Goal: Task Accomplishment & Management: Use online tool/utility

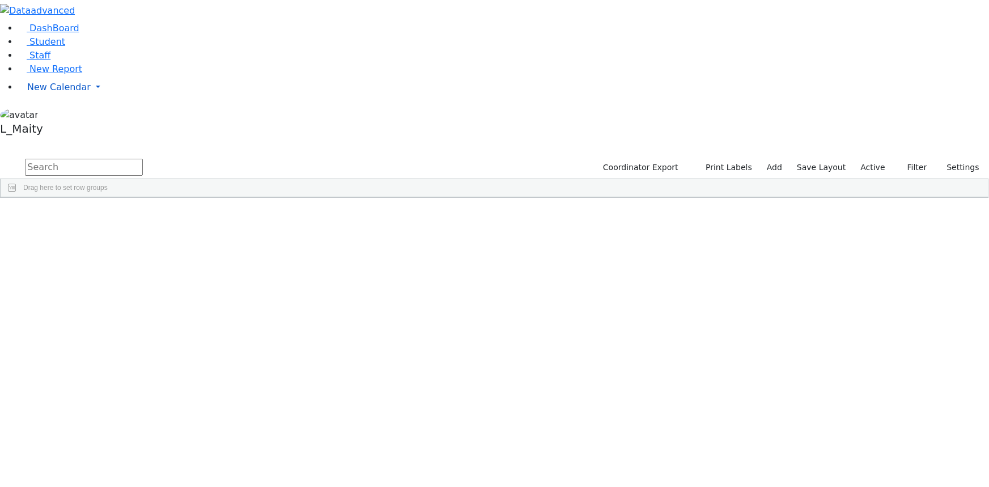
click at [57, 92] on span "New Calendar" at bounding box center [58, 87] width 63 height 11
click at [56, 115] on span "Calendar" at bounding box center [44, 109] width 41 height 11
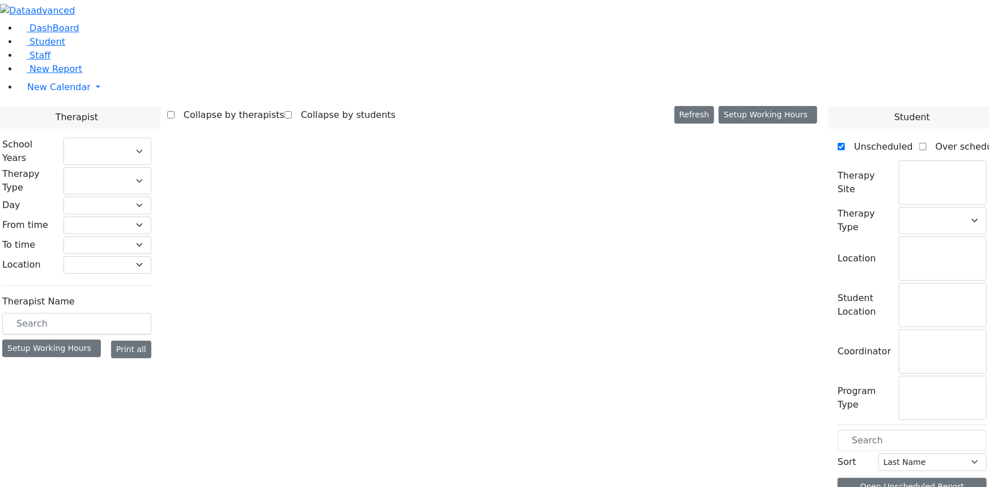
select select "212"
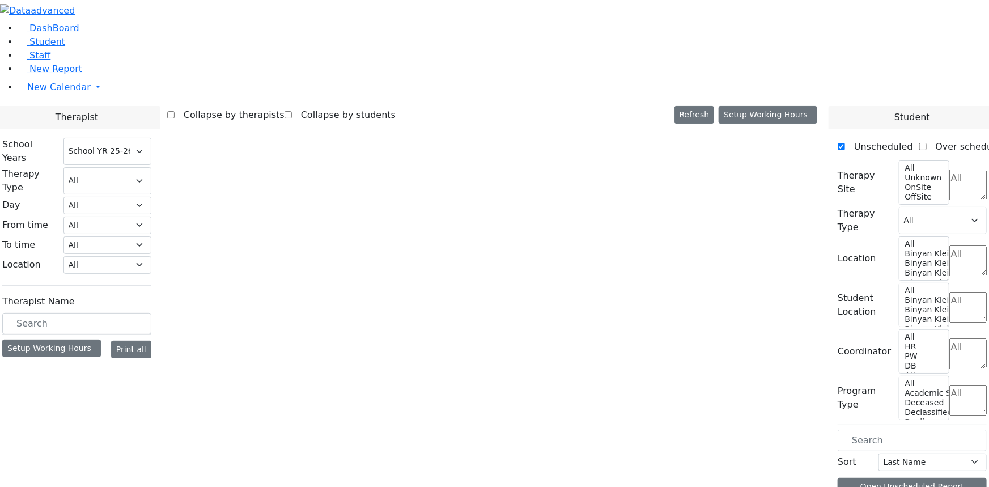
select select "3"
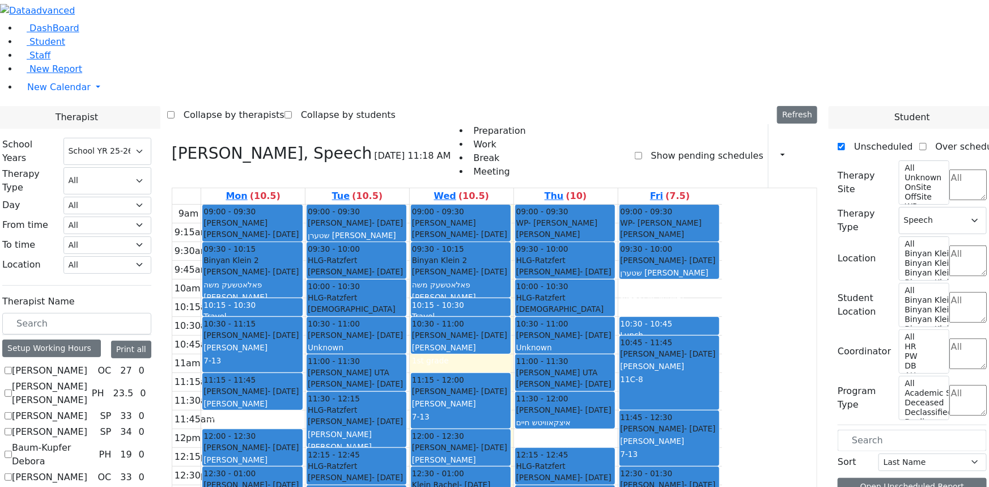
scroll to position [773, 0]
checkbox input "true"
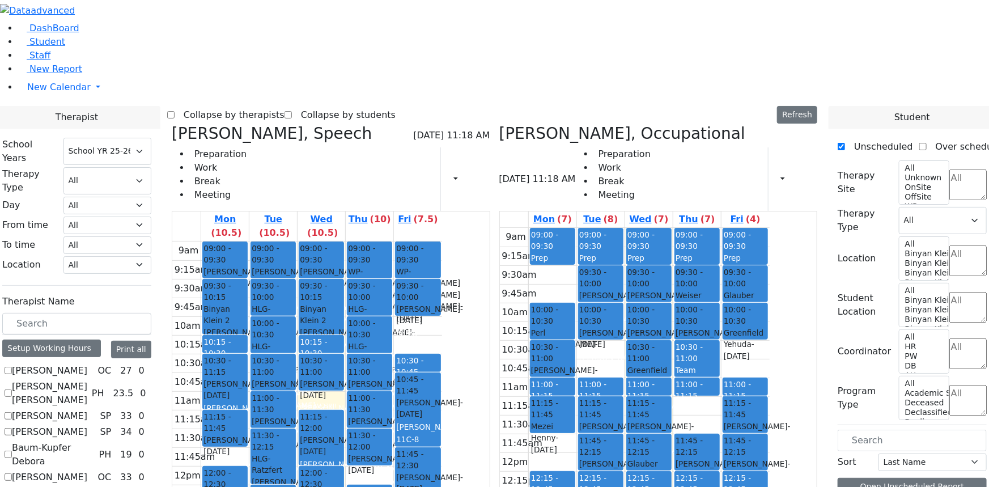
click at [172, 124] on icon at bounding box center [172, 133] width 0 height 19
select select "1"
checkbox input "false"
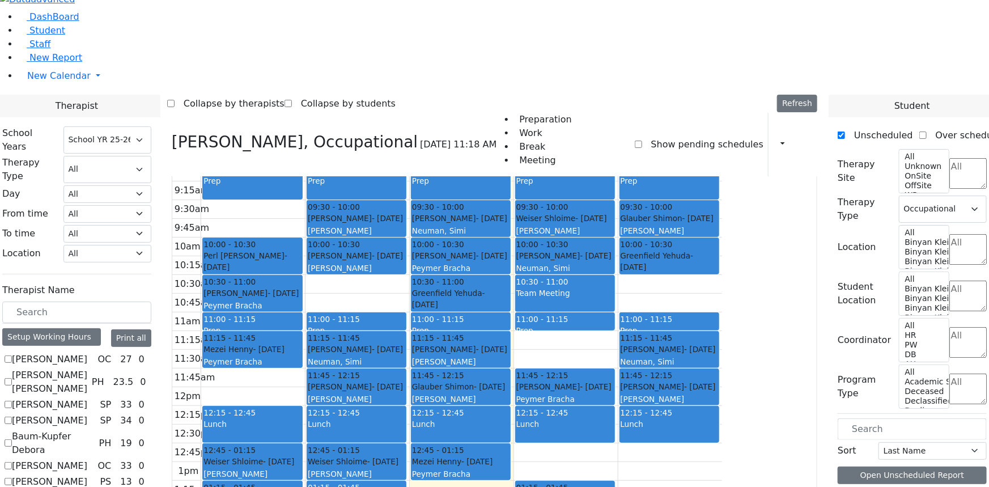
scroll to position [979, 0]
checkbox input "true"
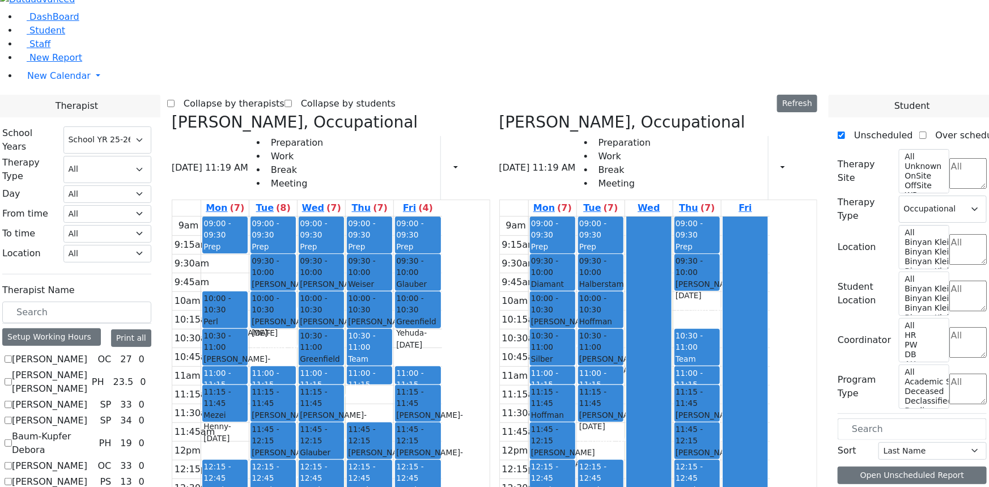
scroll to position [257, 0]
checkbox input "true"
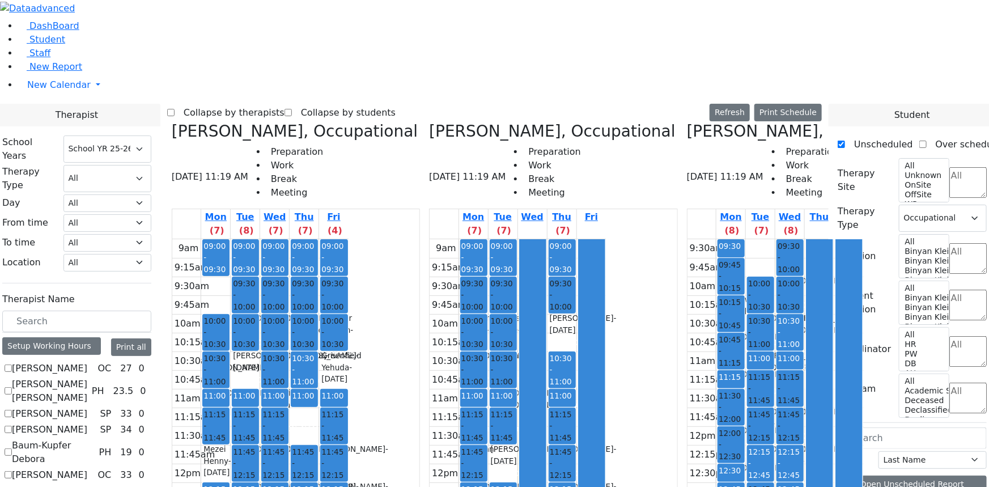
scroll to position [0, 0]
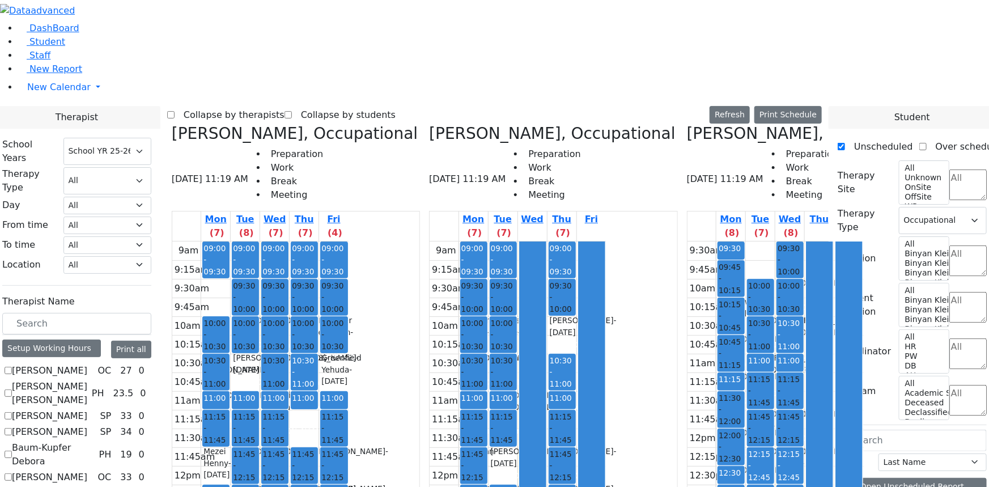
click at [281, 106] on label "Collapse by therapists" at bounding box center [230, 115] width 110 height 18
click at [175, 111] on input "Collapse by therapists" at bounding box center [170, 114] width 7 height 7
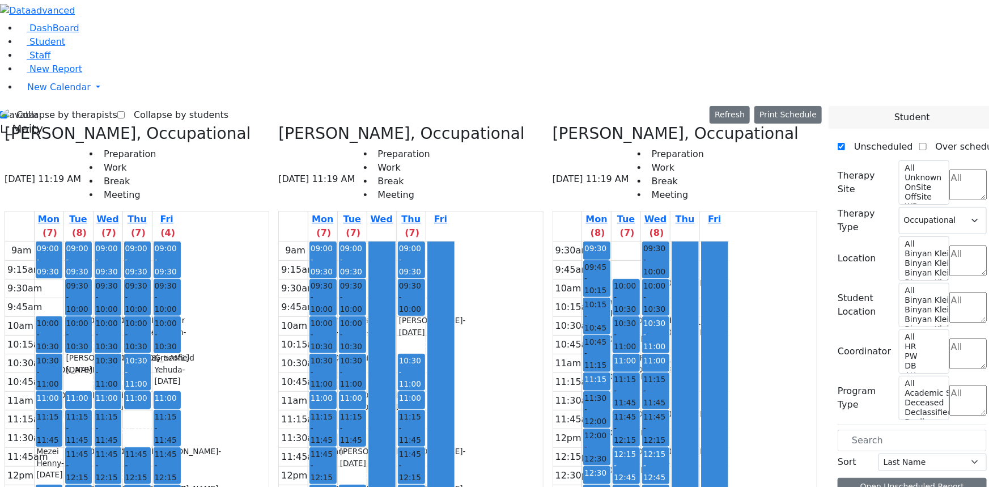
click at [553, 124] on icon at bounding box center [553, 133] width 0 height 19
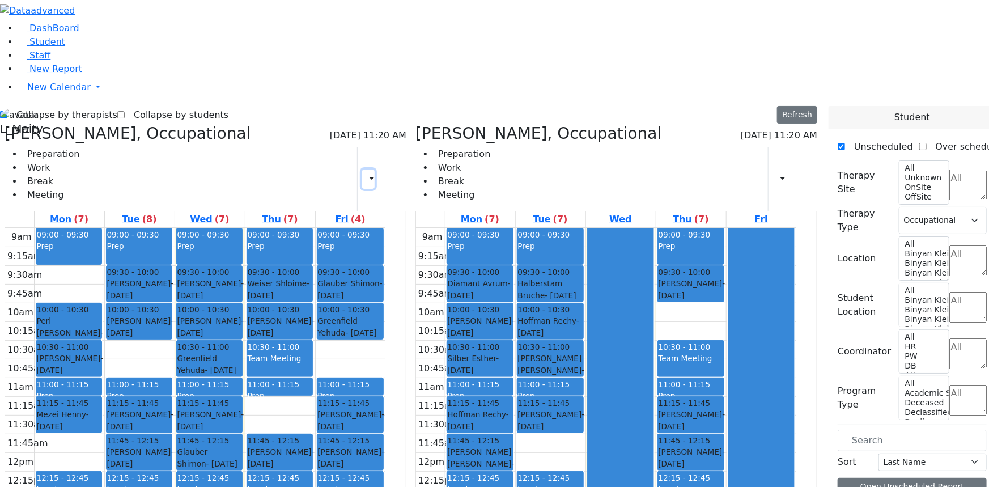
click at [365, 173] on icon "button" at bounding box center [365, 178] width 0 height 11
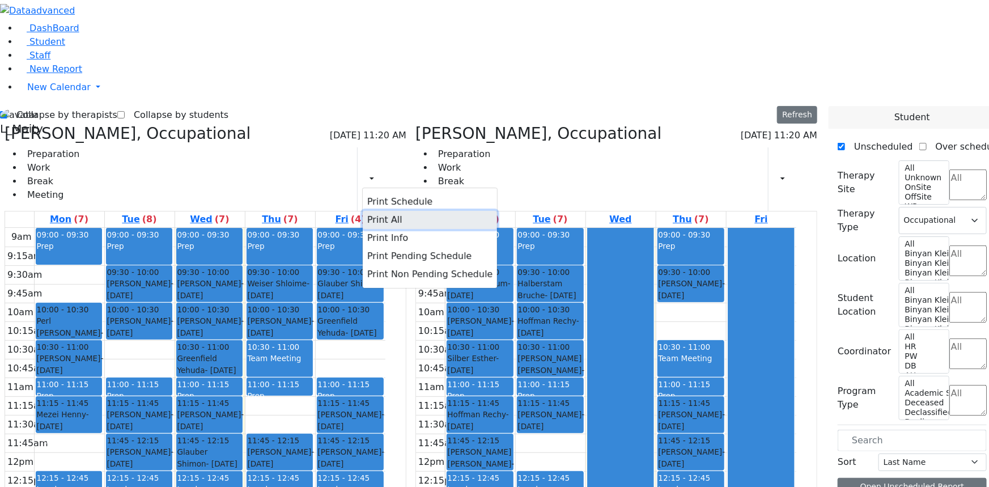
click at [364, 211] on button "Print All" at bounding box center [430, 220] width 134 height 18
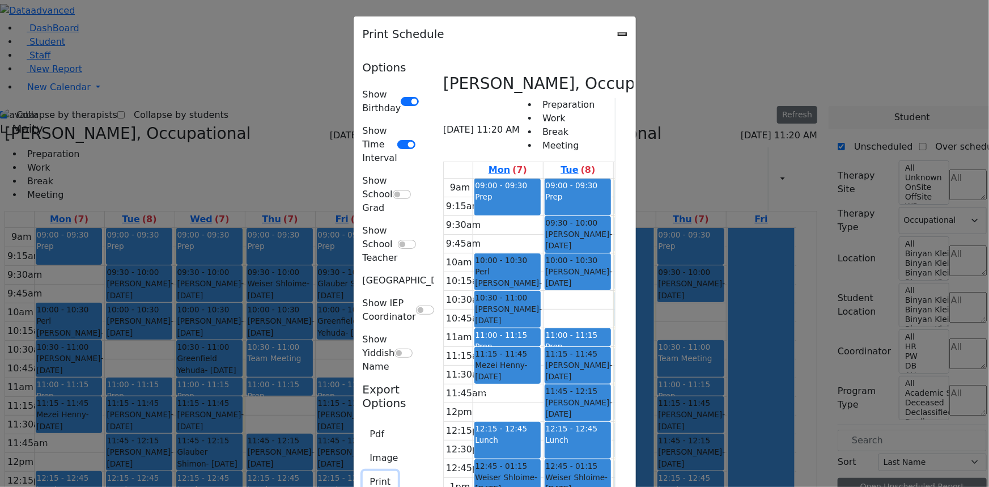
click at [363, 471] on button "Print" at bounding box center [381, 482] width 36 height 22
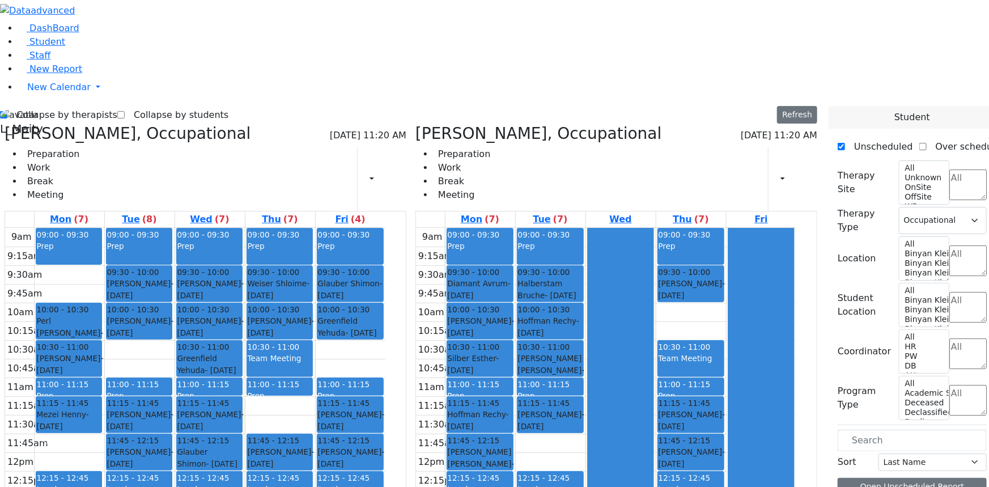
click at [42, 106] on label "Collapse by therapists" at bounding box center [62, 115] width 110 height 18
click at [7, 111] on input "Collapse by therapists" at bounding box center [3, 114] width 7 height 7
checkbox input "false"
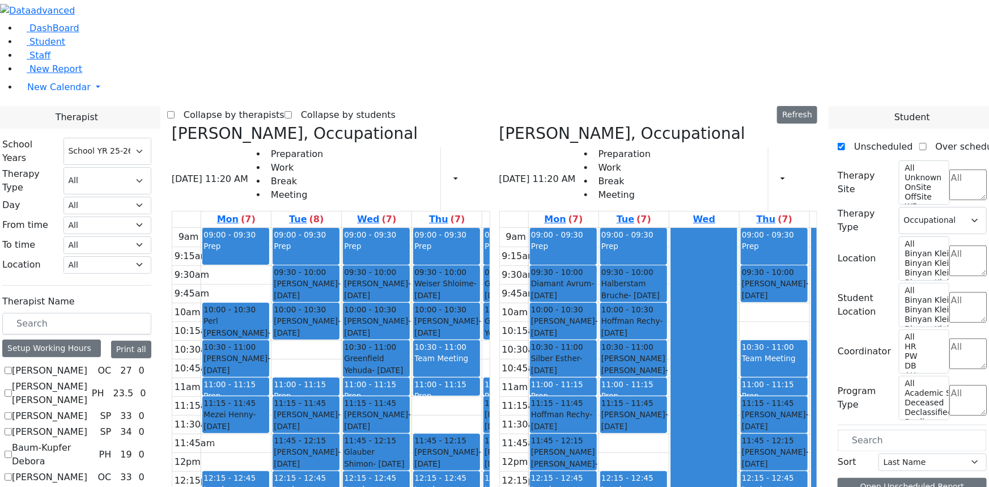
click at [172, 124] on icon at bounding box center [172, 133] width 0 height 19
checkbox input "false"
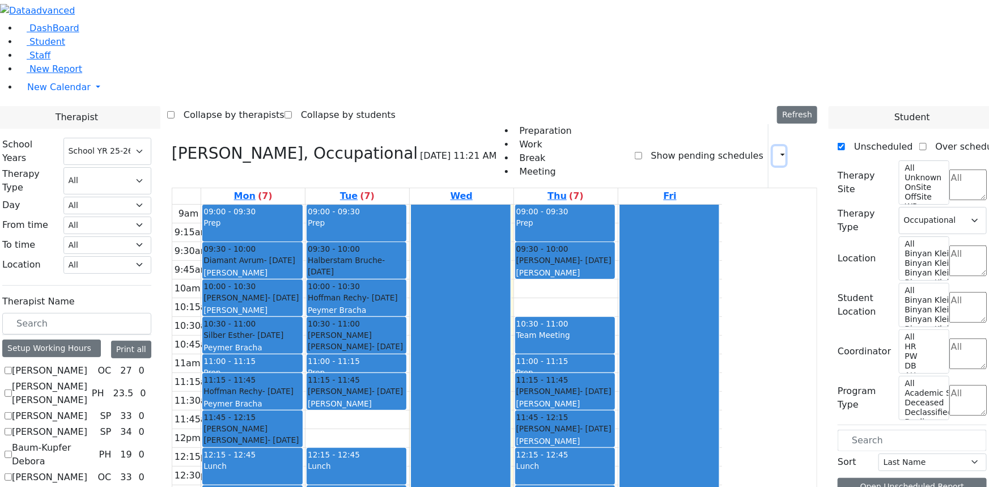
click at [776, 150] on icon "button" at bounding box center [776, 155] width 0 height 11
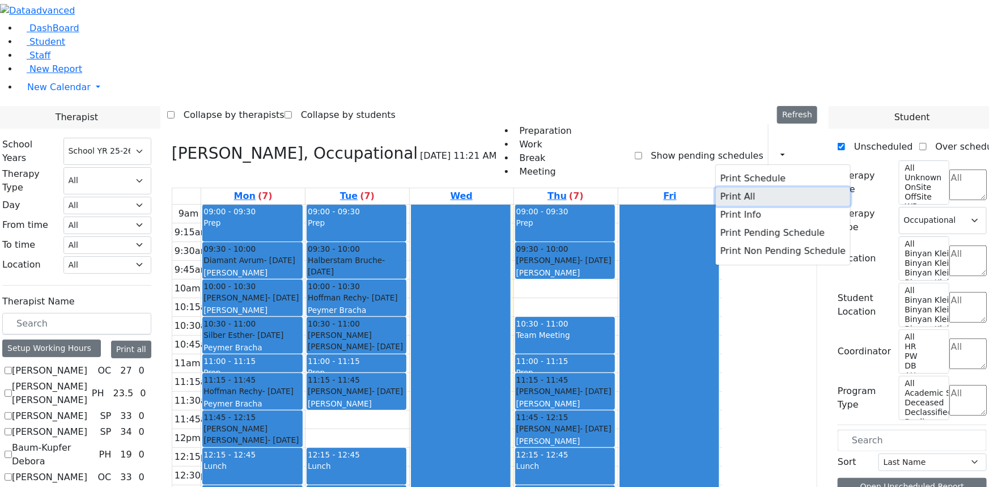
click at [716, 188] on button "Print All" at bounding box center [783, 197] width 134 height 18
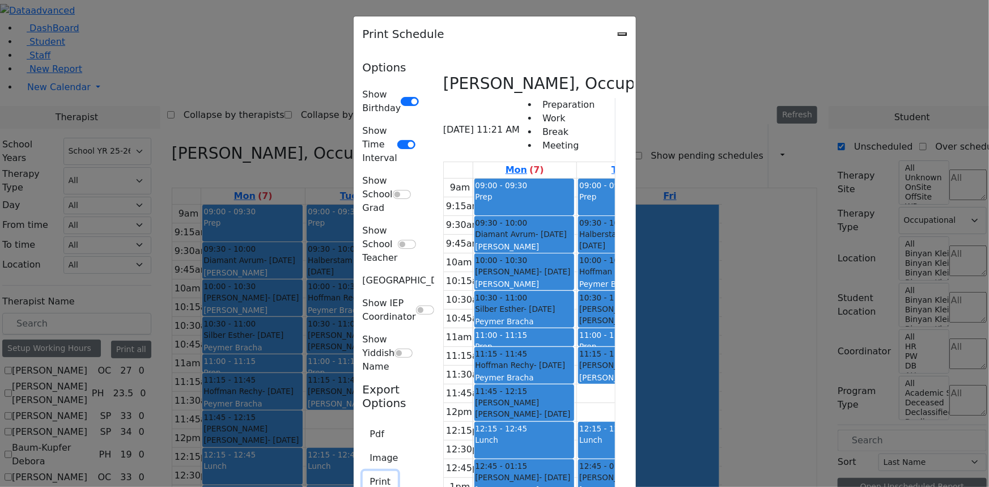
click at [363, 471] on button "Print" at bounding box center [381, 482] width 36 height 22
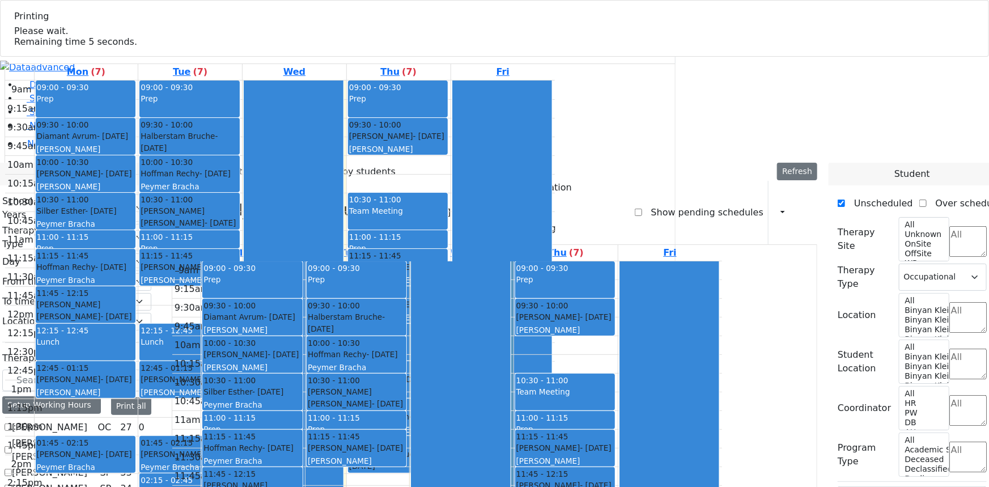
select select "212"
select select "1"
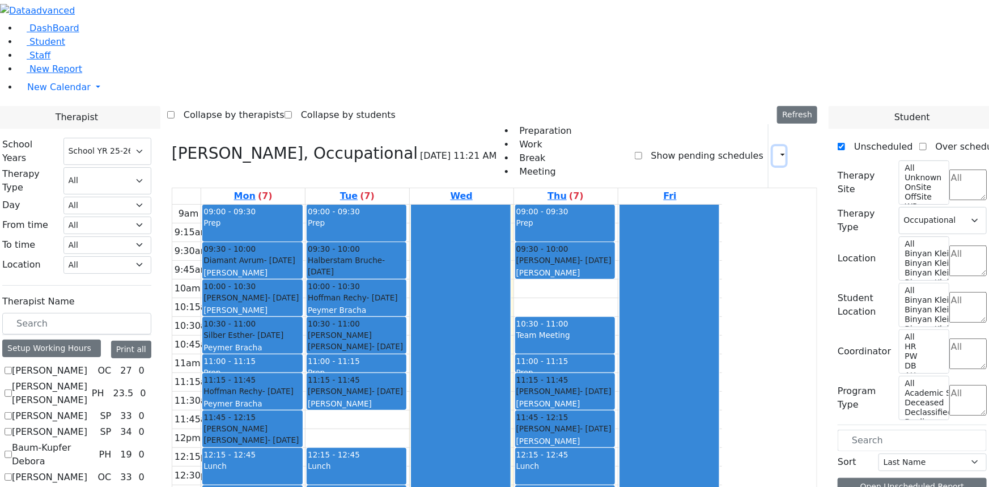
click at [776, 150] on icon "button" at bounding box center [776, 155] width 0 height 11
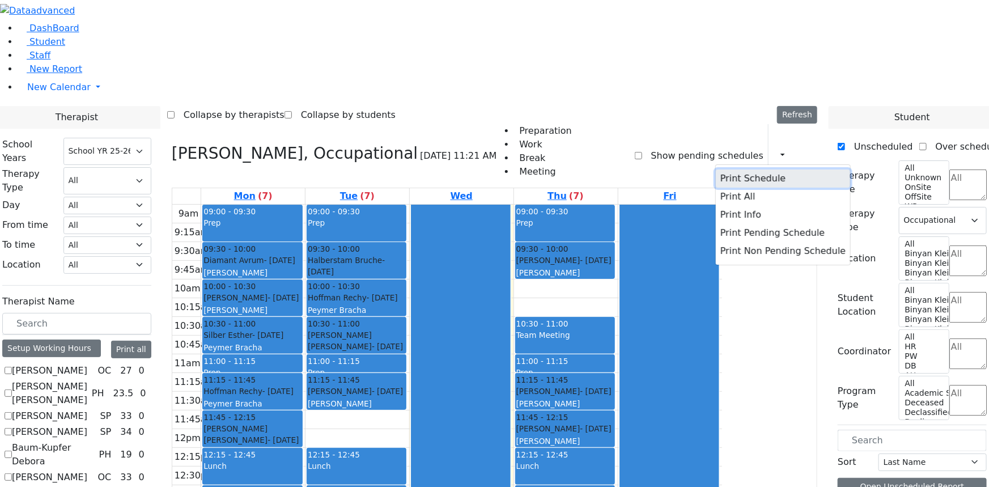
click at [720, 169] on button "Print Schedule" at bounding box center [783, 178] width 134 height 18
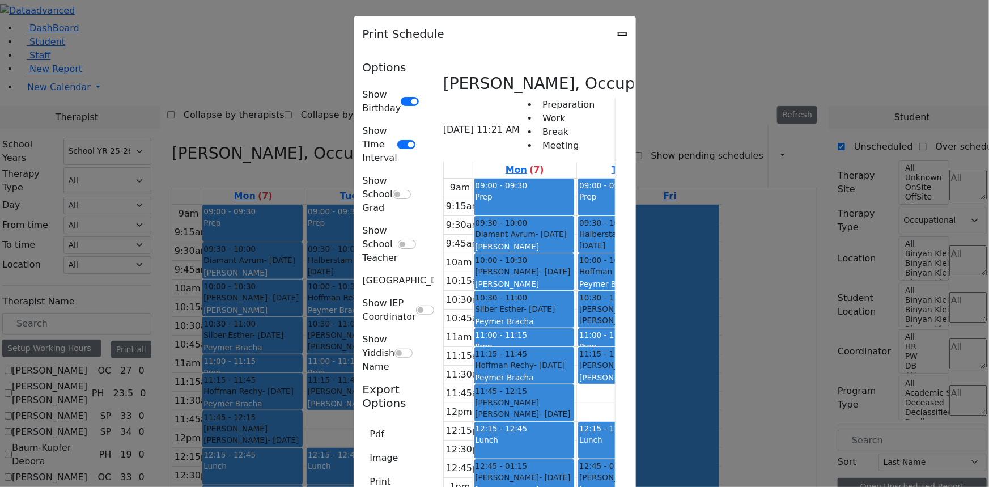
scroll to position [82, 0]
click at [363, 471] on button "Print" at bounding box center [381, 482] width 36 height 22
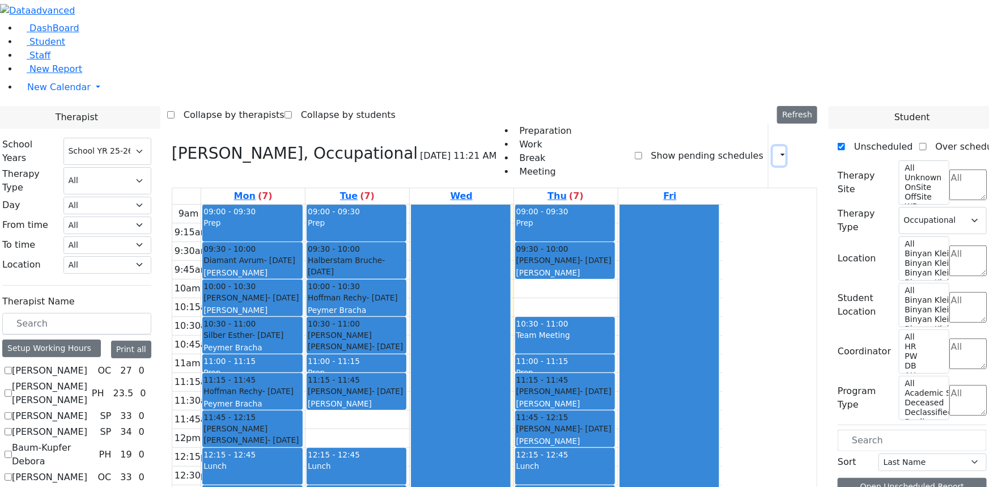
click at [776, 150] on icon "button" at bounding box center [776, 155] width 0 height 11
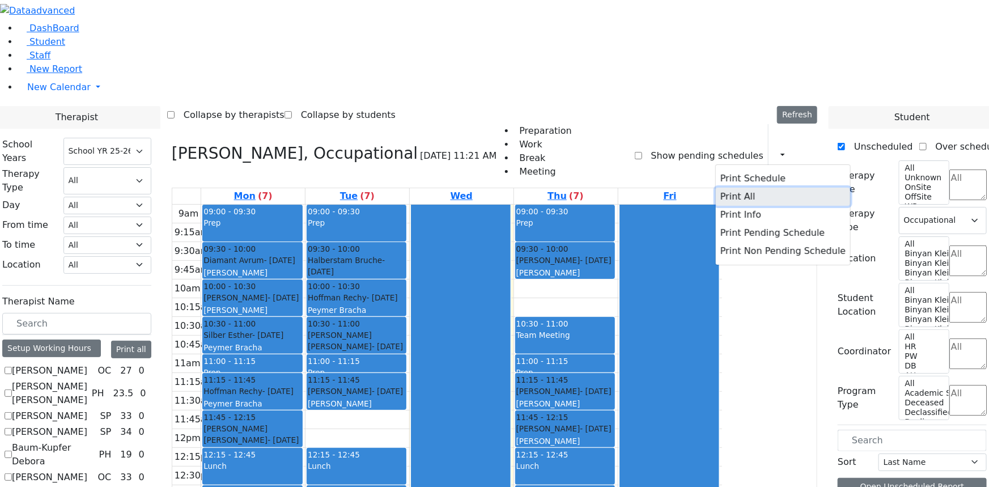
click at [721, 188] on button "Print All" at bounding box center [783, 197] width 134 height 18
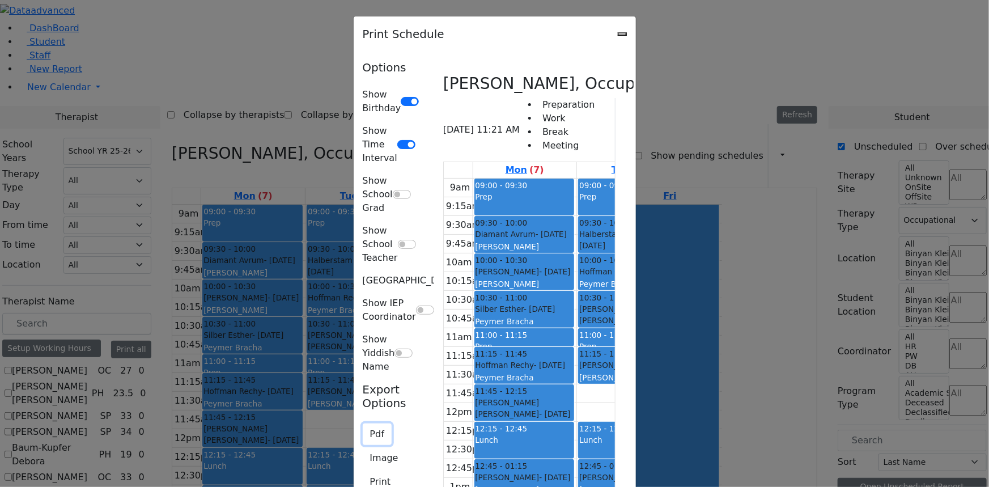
click at [363, 423] on button "Pdf" at bounding box center [377, 434] width 29 height 22
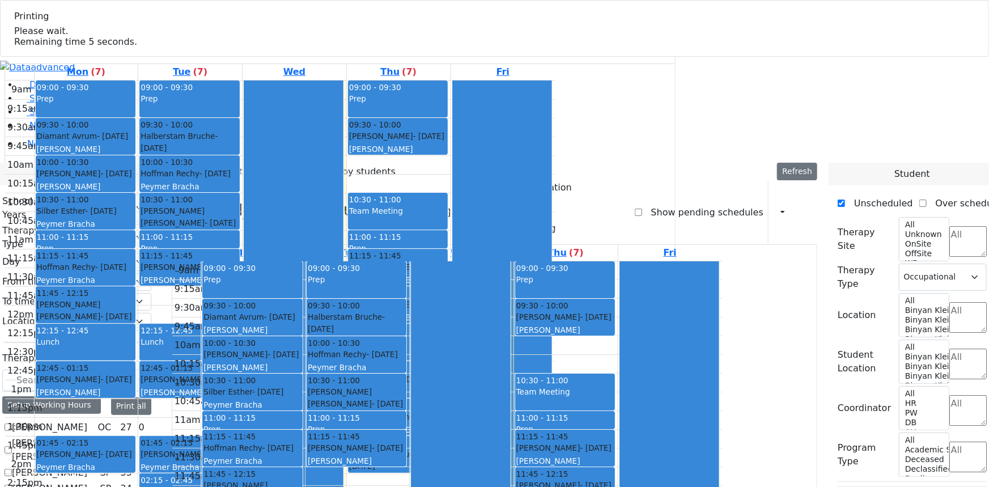
select select "212"
select select "1"
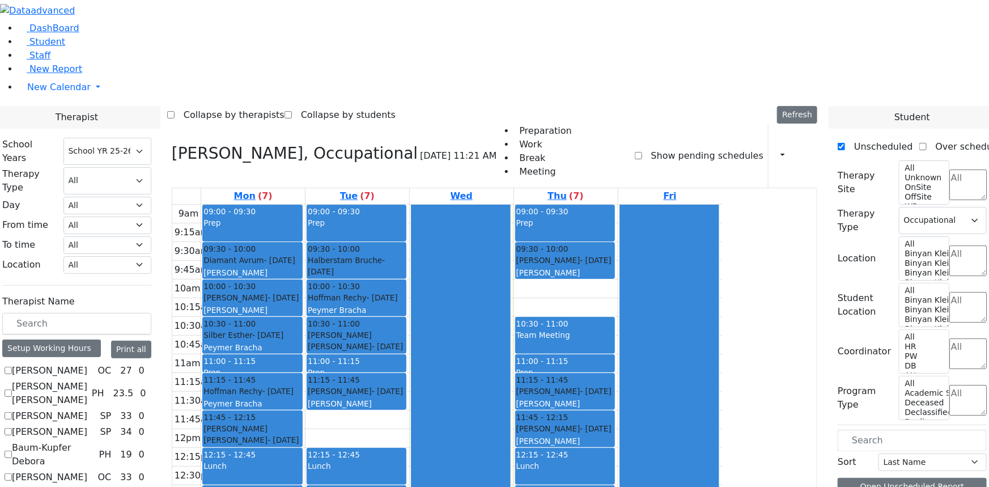
click at [172, 144] on icon at bounding box center [172, 153] width 0 height 19
select select
checkbox input "false"
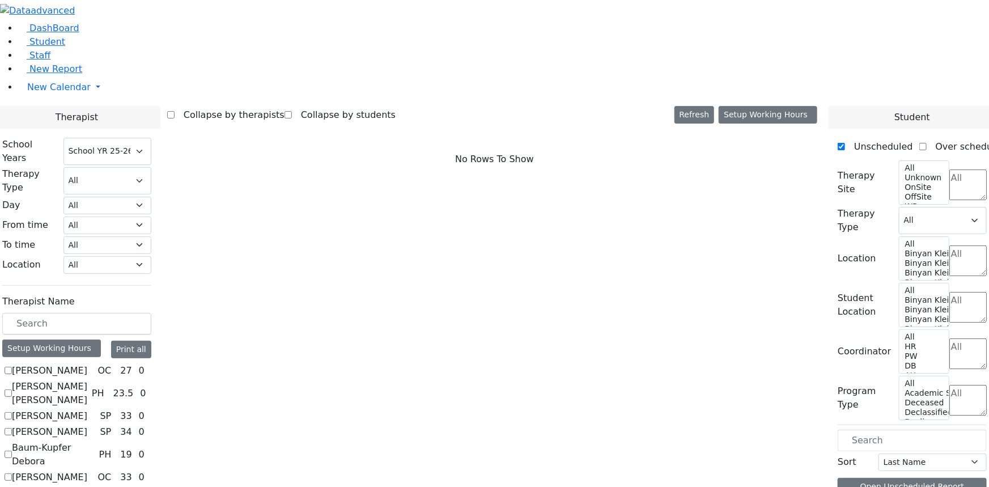
scroll to position [773, 0]
checkbox input "true"
select select "1"
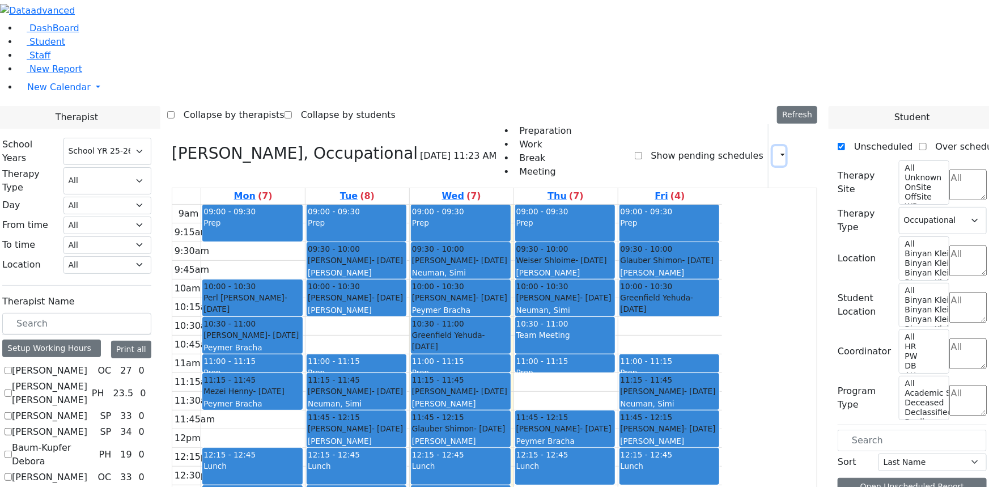
click at [776, 150] on icon "button" at bounding box center [776, 155] width 0 height 11
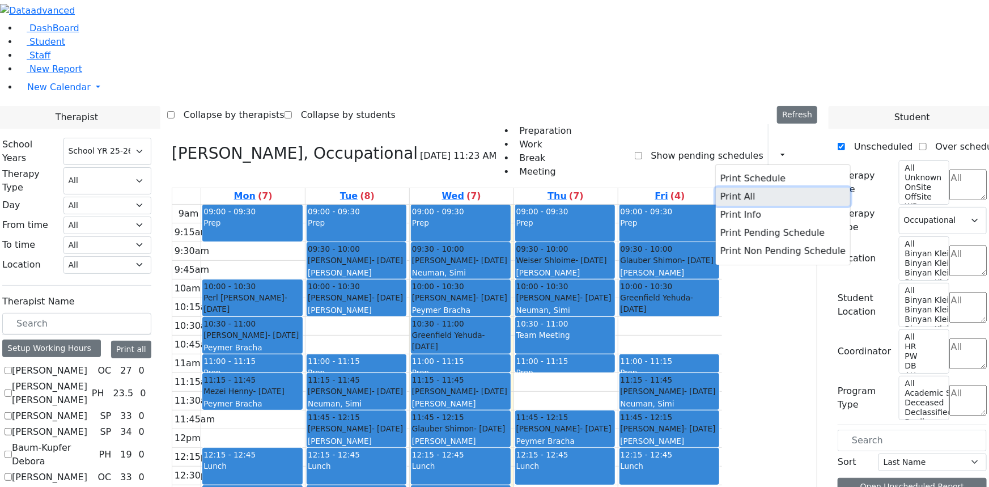
click at [716, 188] on button "Print All" at bounding box center [783, 197] width 134 height 18
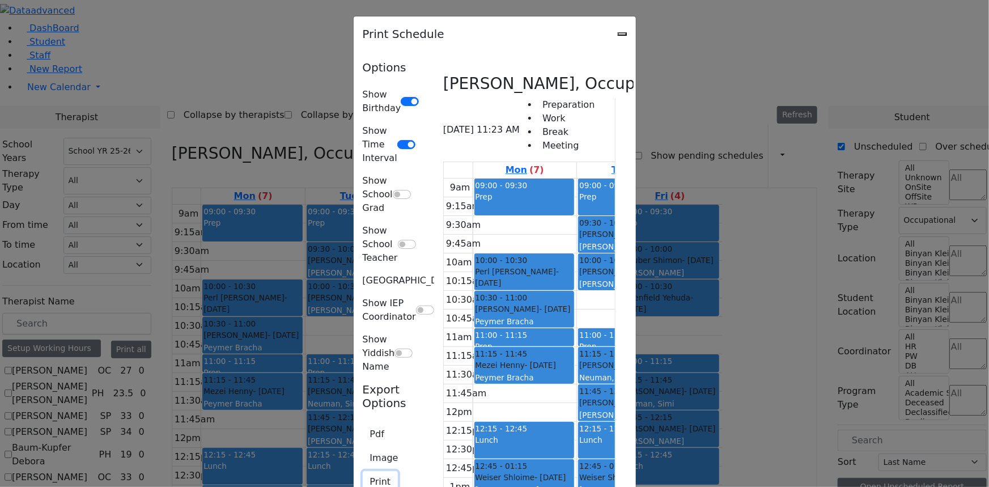
click at [363, 471] on button "Print" at bounding box center [381, 482] width 36 height 22
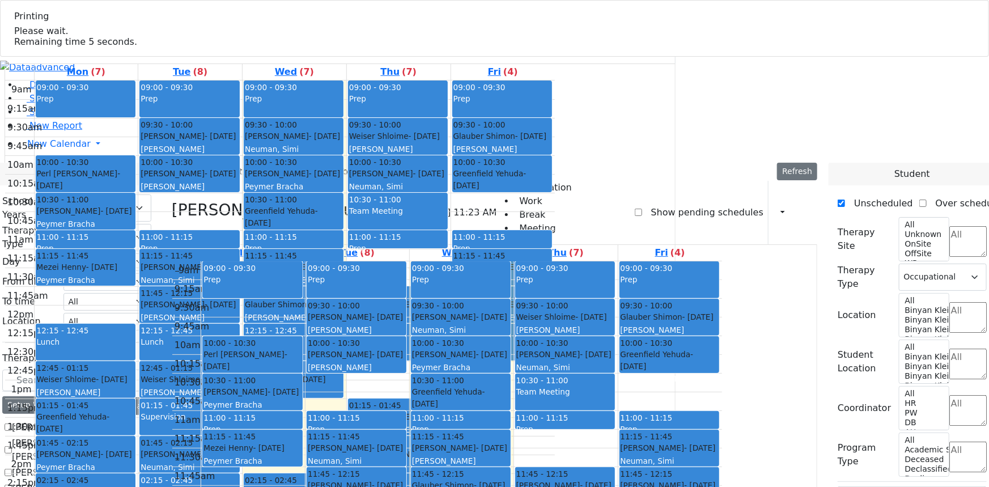
select select "212"
select select "1"
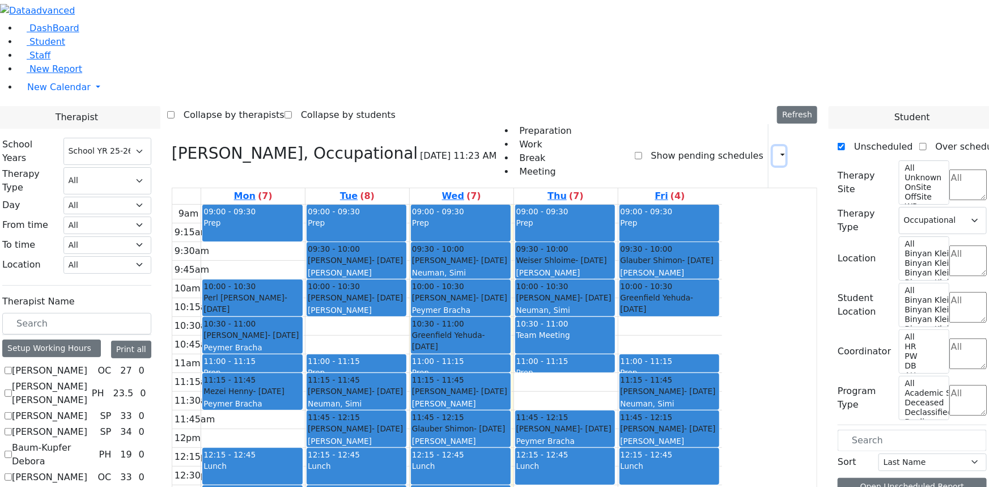
click at [773, 146] on button "button" at bounding box center [779, 155] width 12 height 19
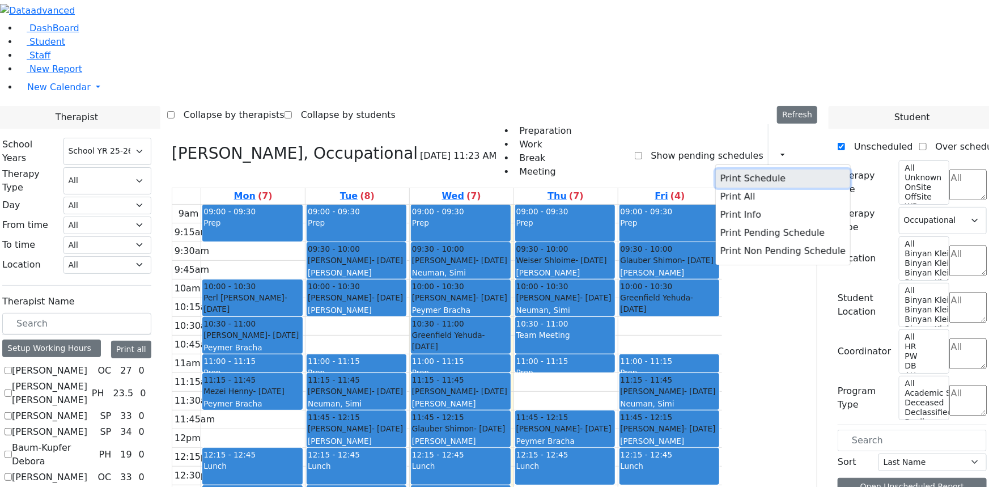
click at [724, 169] on button "Print Schedule" at bounding box center [783, 178] width 134 height 18
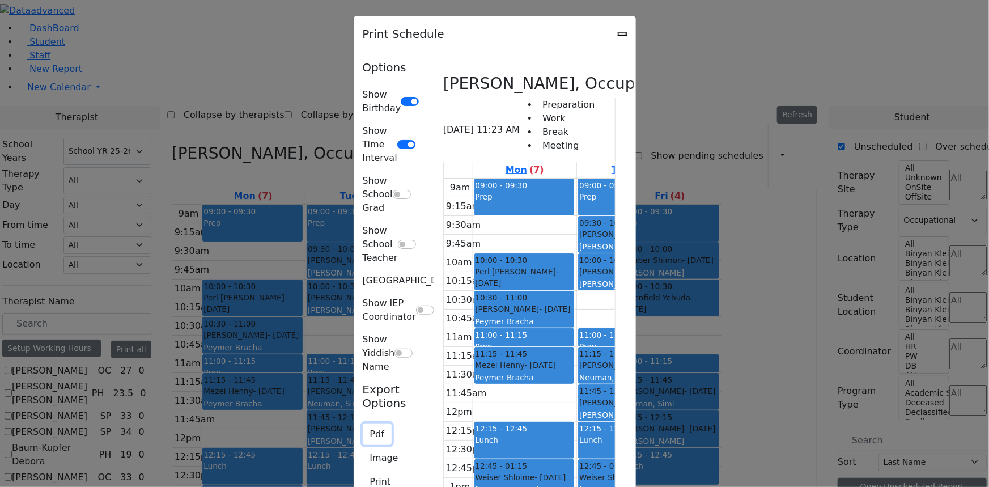
click at [363, 423] on button "Pdf" at bounding box center [377, 434] width 29 height 22
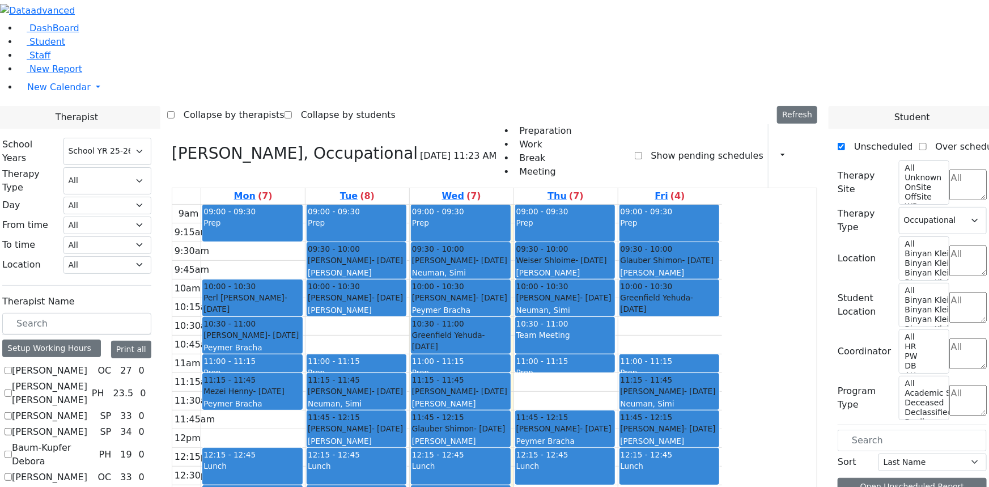
drag, startPoint x: 140, startPoint y: 334, endPoint x: 146, endPoint y: 340, distance: 8.4
checkbox input "false"
select select
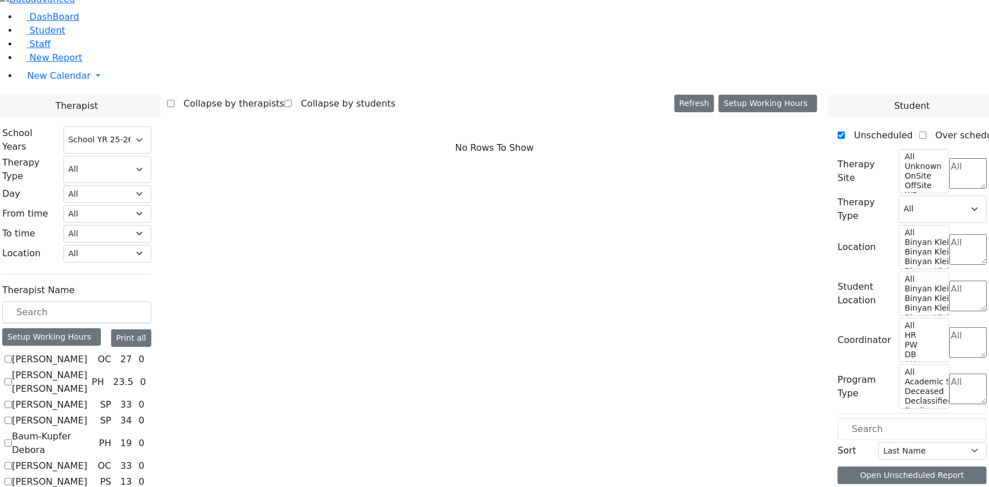
scroll to position [1030, 0]
checkbox input "true"
select select "3"
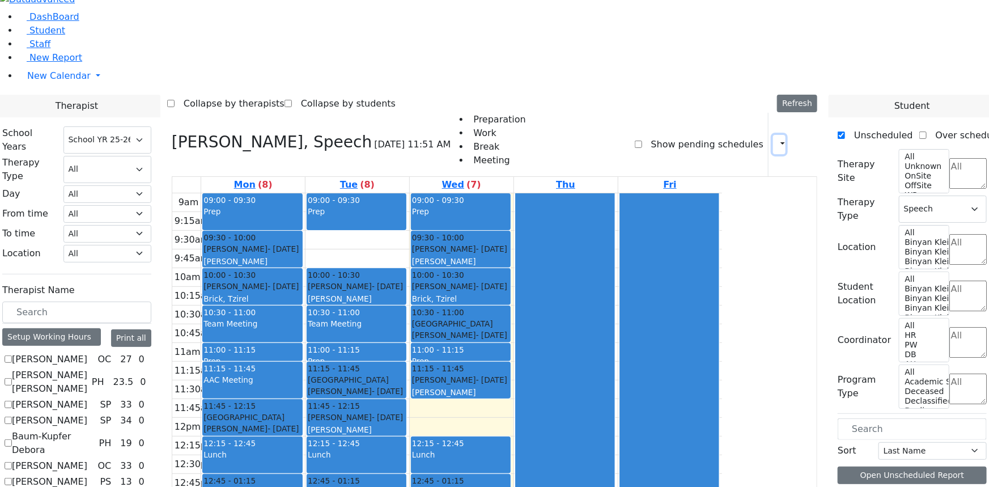
click at [776, 139] on icon "button" at bounding box center [776, 144] width 0 height 11
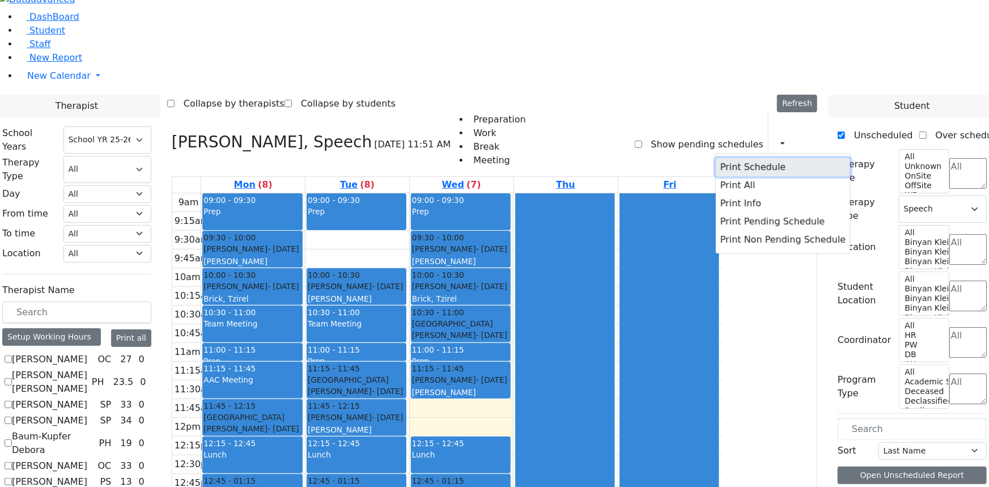
click at [728, 158] on button "Print Schedule" at bounding box center [783, 167] width 134 height 18
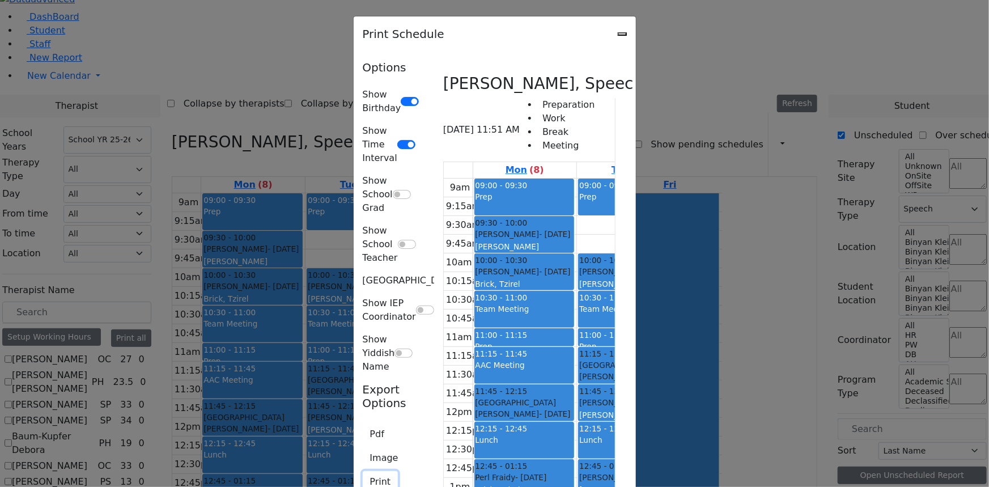
click at [363, 471] on button "Print" at bounding box center [381, 482] width 36 height 22
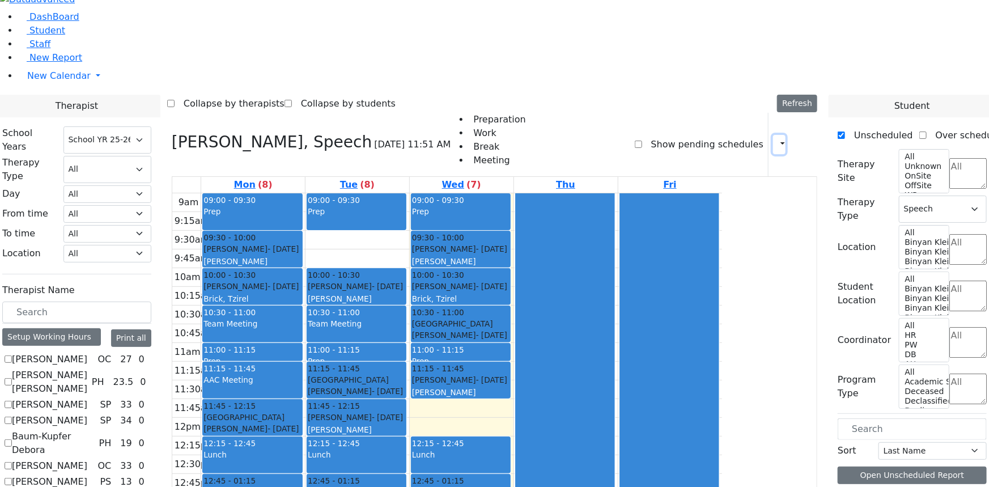
click at [776, 139] on icon "button" at bounding box center [776, 144] width 0 height 11
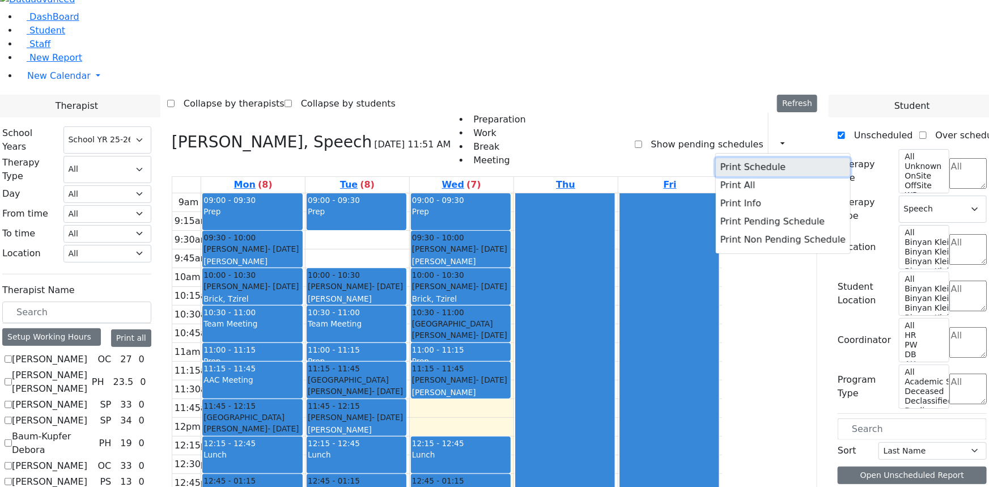
click at [747, 158] on button "Print Schedule" at bounding box center [783, 167] width 134 height 18
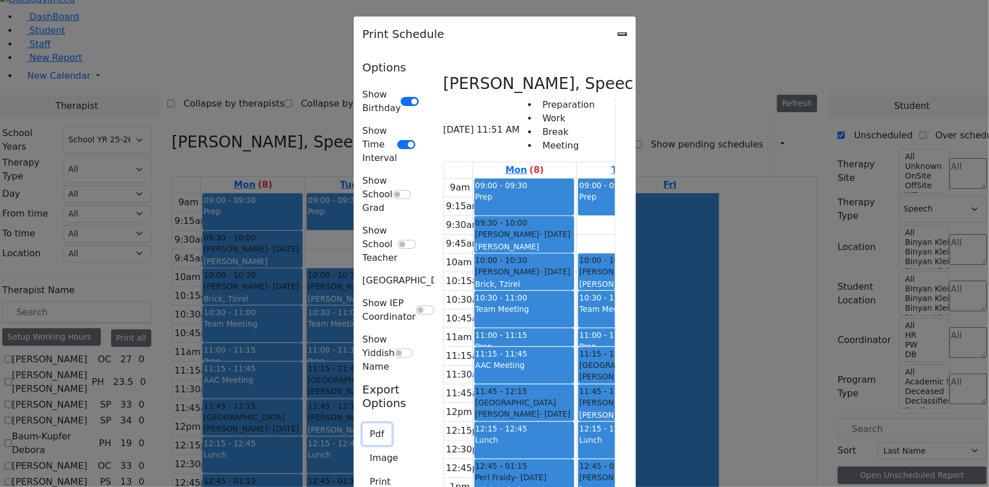
click at [363, 423] on button "Pdf" at bounding box center [377, 434] width 29 height 22
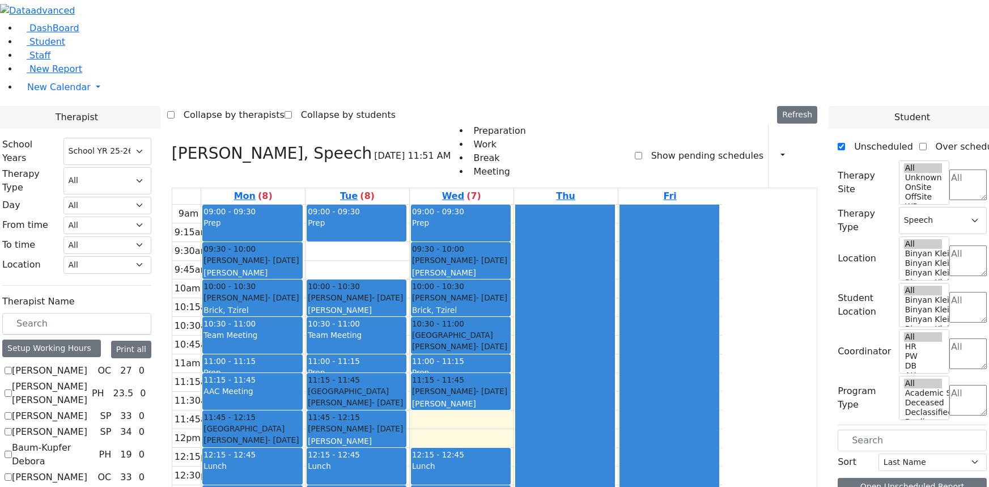
select select "212"
select select "3"
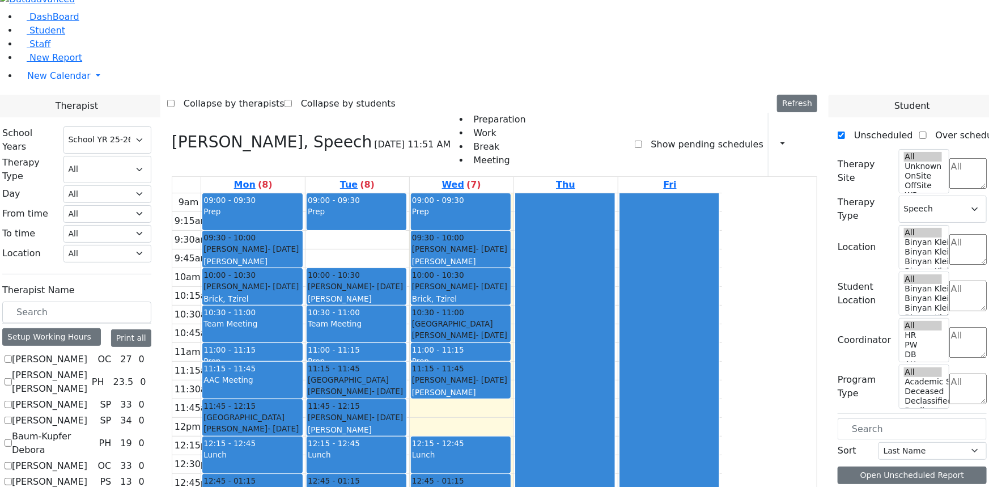
scroll to position [1030, 0]
checkbox input "false"
select select
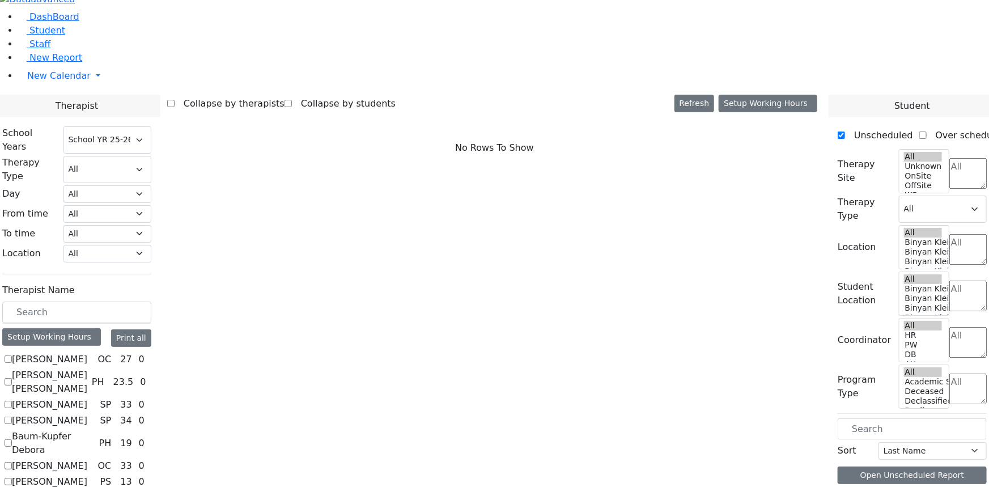
scroll to position [669, 0]
checkbox input "true"
select select "3"
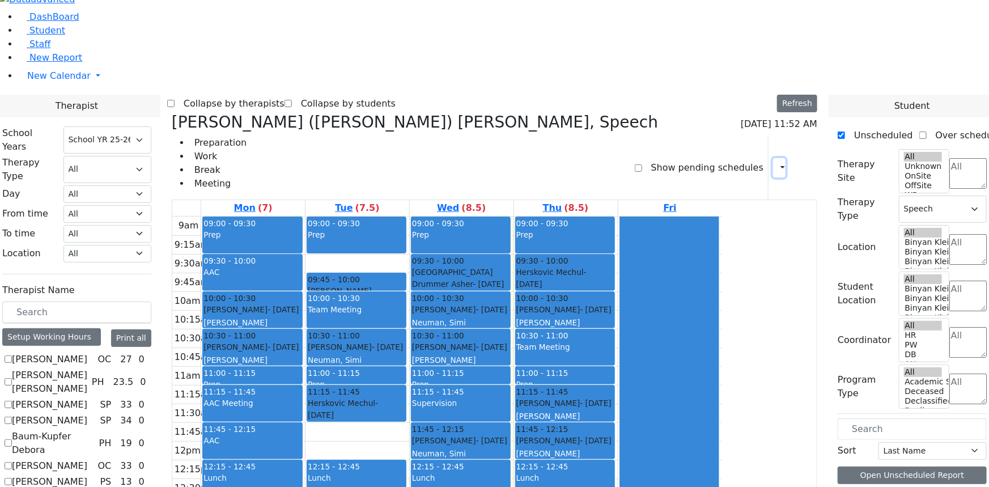
click at [776, 162] on icon "button" at bounding box center [776, 167] width 0 height 11
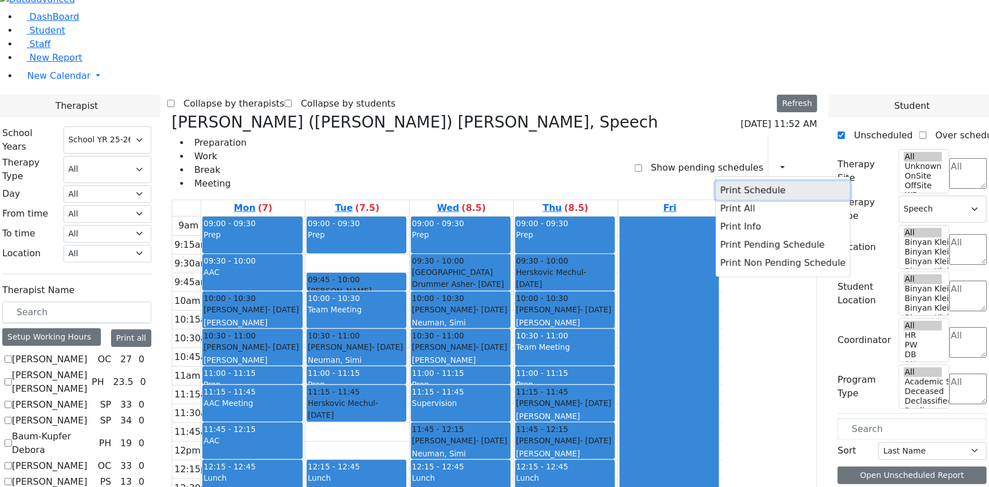
click at [731, 181] on button "Print Schedule" at bounding box center [783, 190] width 134 height 18
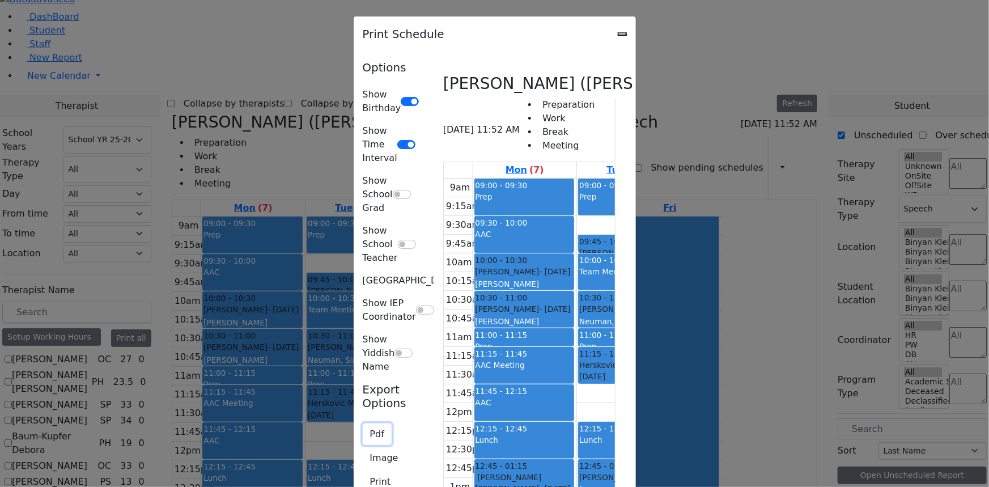
click at [363, 423] on button "Pdf" at bounding box center [377, 434] width 29 height 22
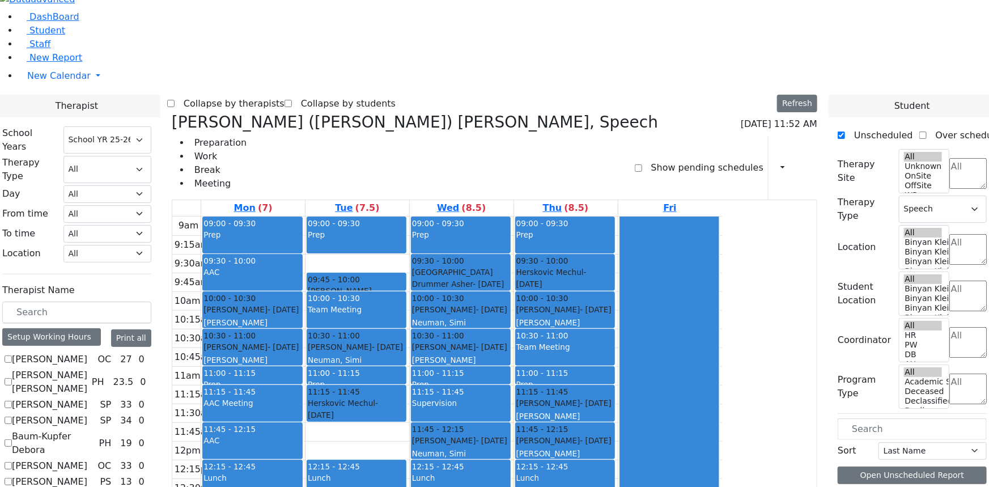
checkbox input "false"
select select
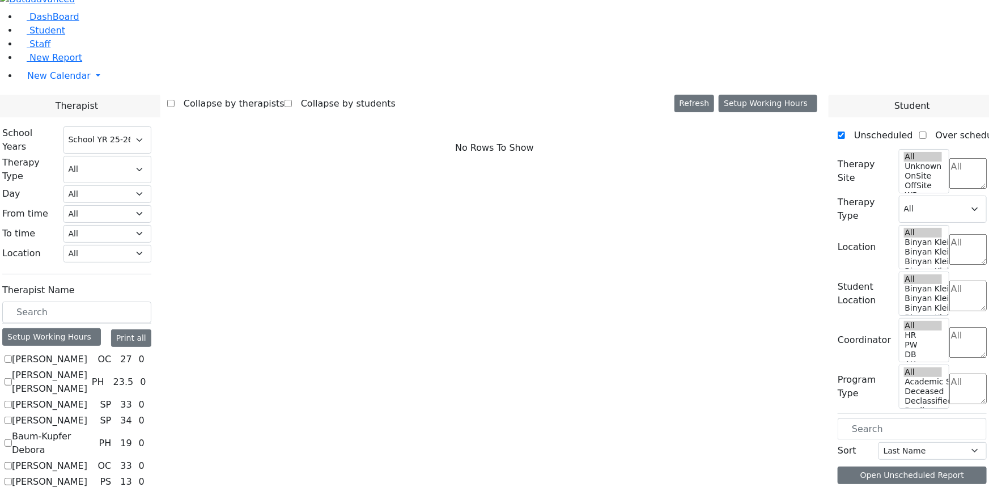
scroll to position [412, 0]
checkbox input "true"
select select "3"
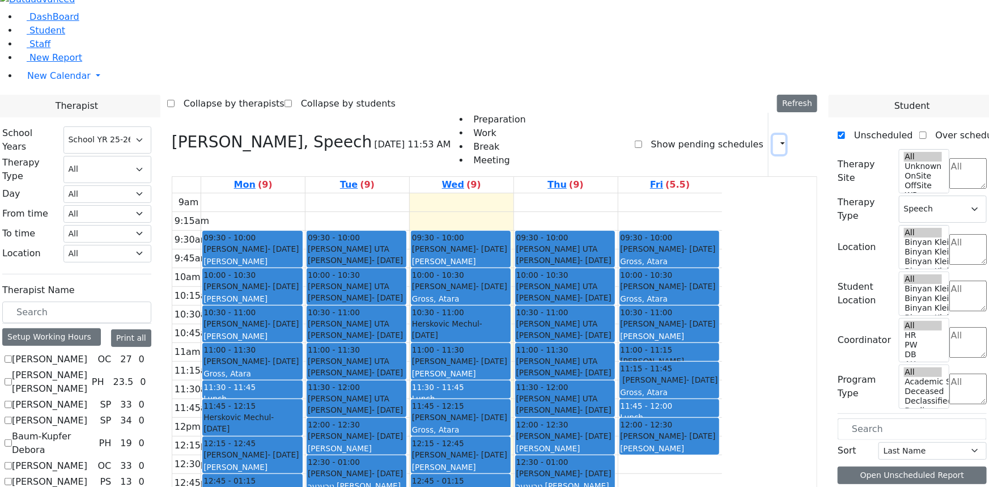
click at [776, 139] on icon "button" at bounding box center [776, 144] width 0 height 11
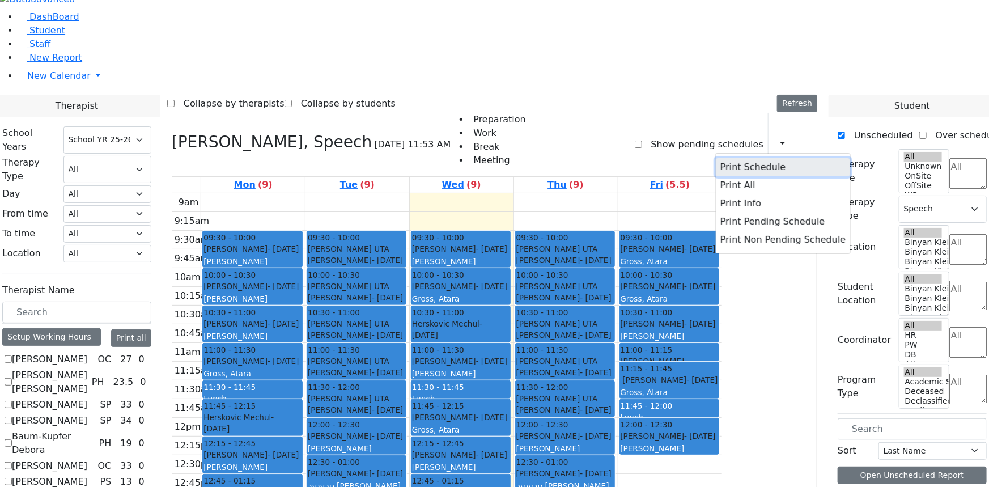
click at [736, 158] on button "Print Schedule" at bounding box center [783, 167] width 134 height 18
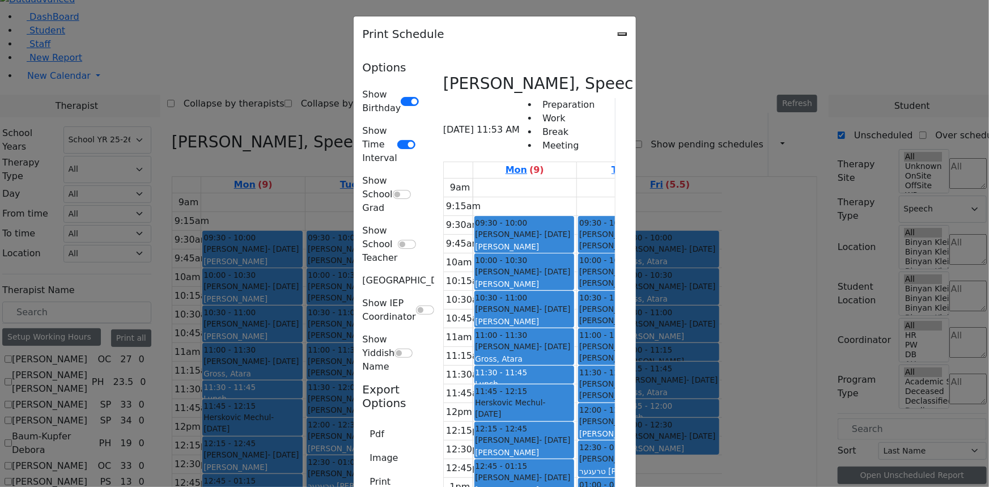
click at [363, 423] on div "Pdf Image Print Email" at bounding box center [391, 470] width 56 height 95
click at [363, 471] on button "Print" at bounding box center [381, 482] width 36 height 22
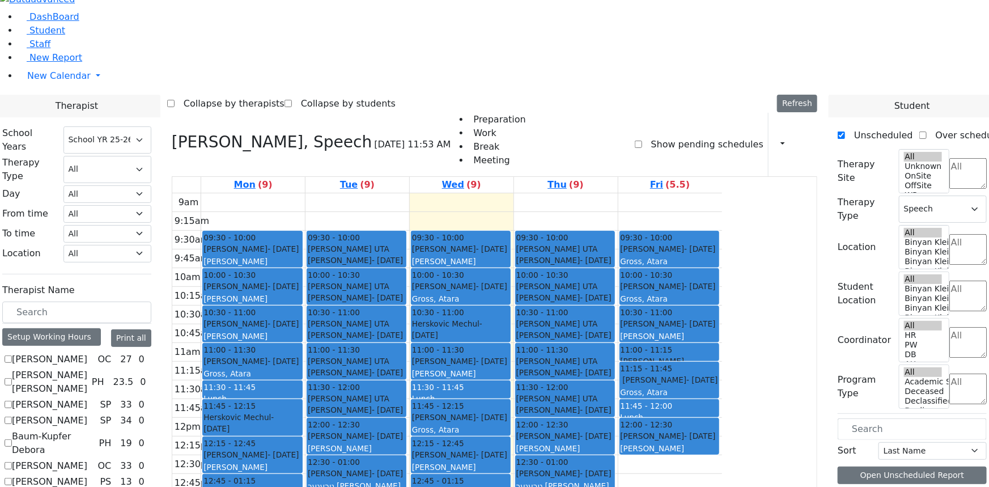
checkbox input "false"
select select
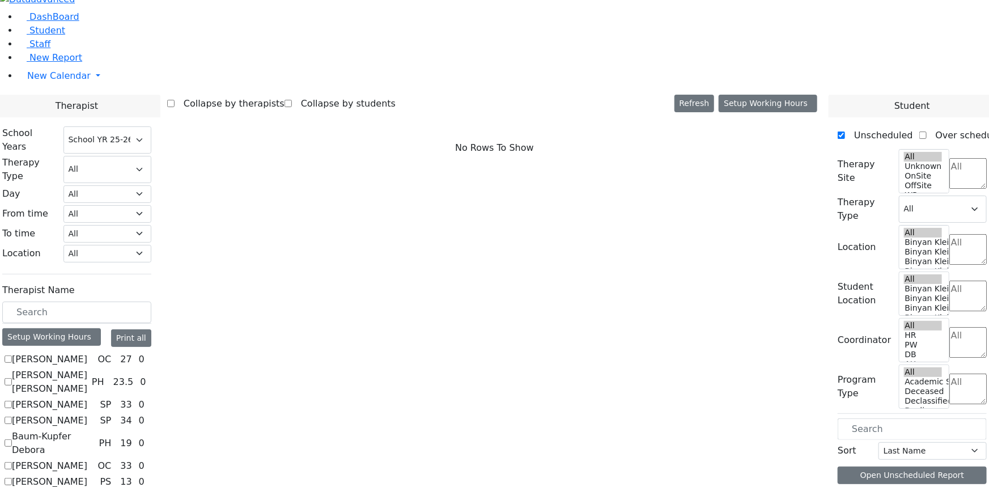
scroll to position [103, 0]
checkbox input "true"
select select "3"
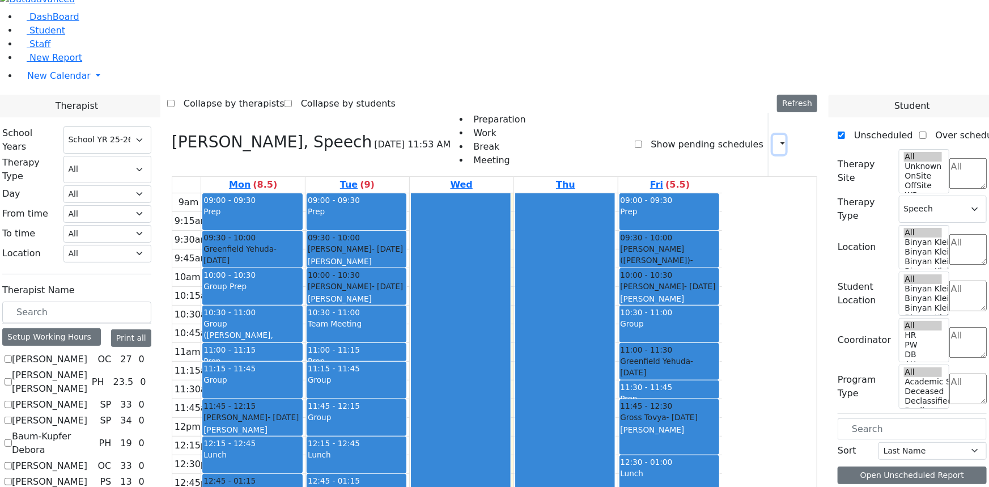
click at [776, 139] on icon "button" at bounding box center [776, 144] width 0 height 11
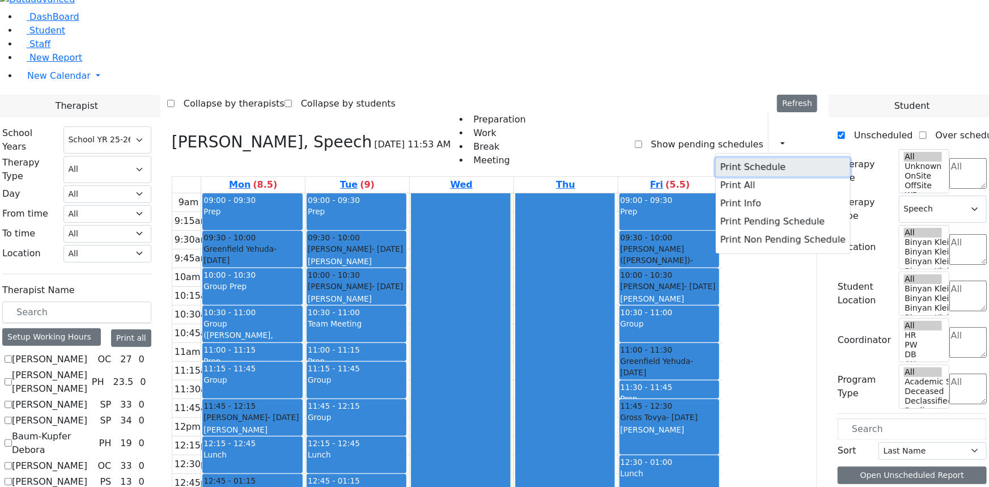
click at [716, 158] on button "Print Schedule" at bounding box center [783, 167] width 134 height 18
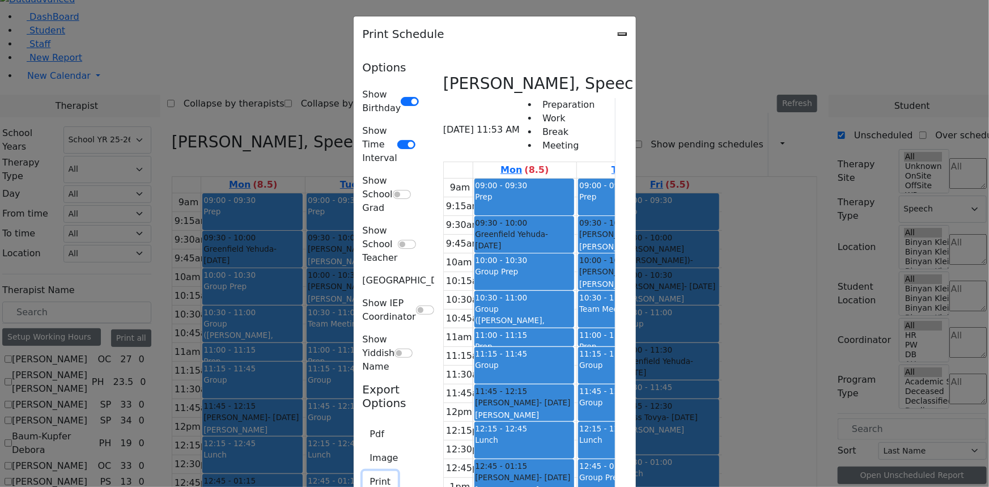
click at [363, 471] on button "Print" at bounding box center [381, 482] width 36 height 22
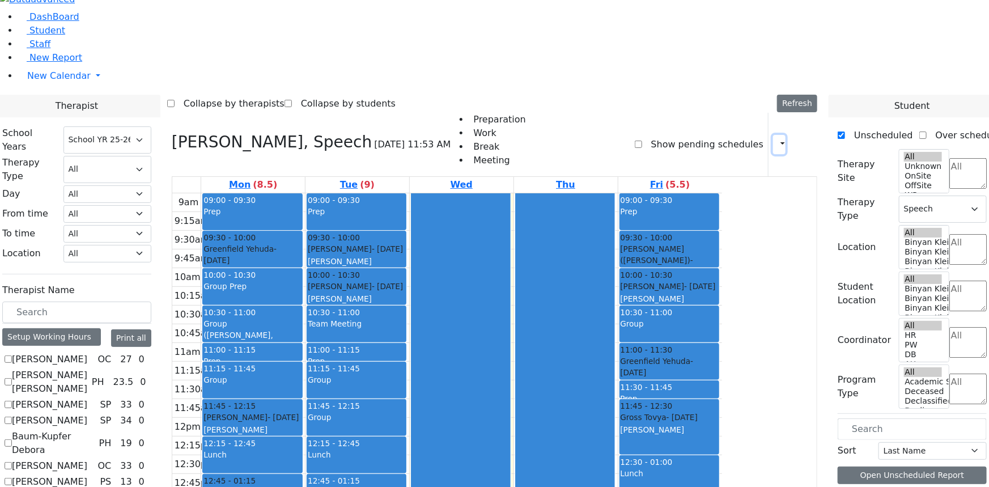
click at [776, 139] on icon "button" at bounding box center [776, 144] width 0 height 11
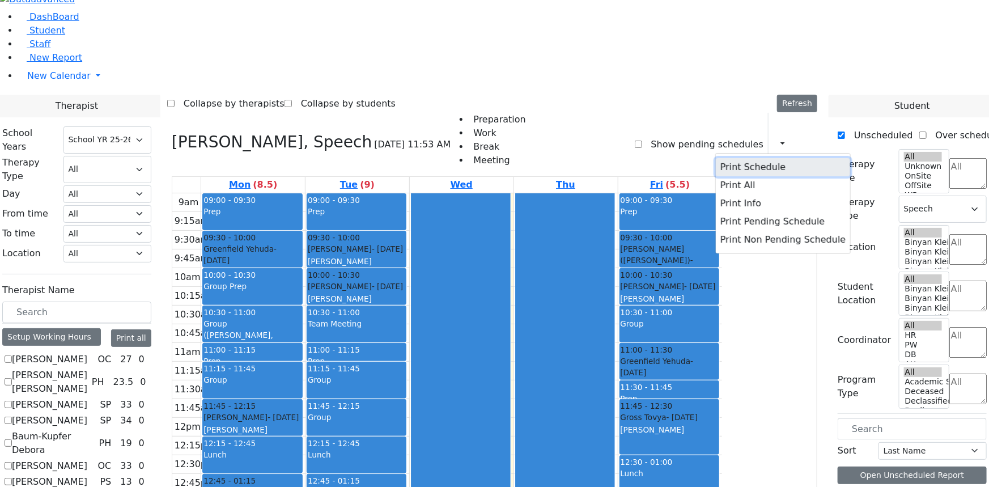
click at [744, 158] on button "Print Schedule" at bounding box center [783, 167] width 134 height 18
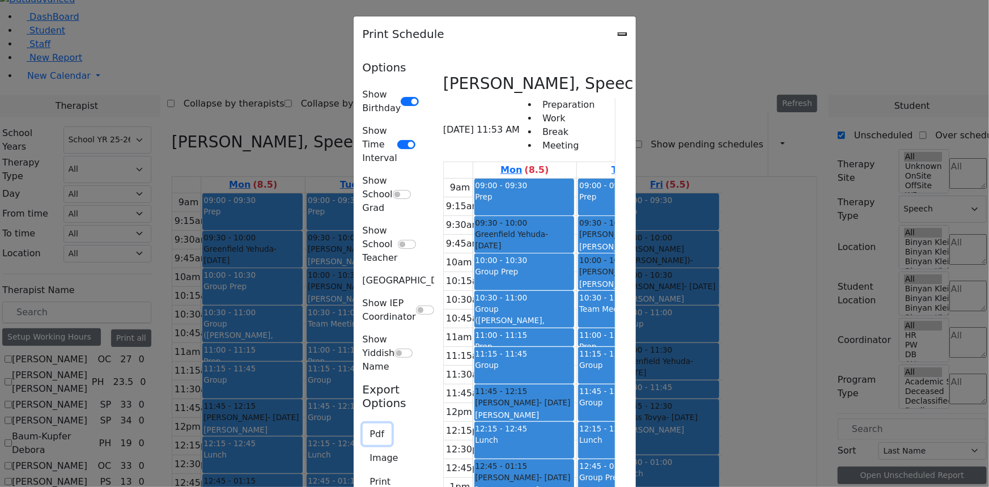
click at [363, 423] on button "Pdf" at bounding box center [377, 434] width 29 height 22
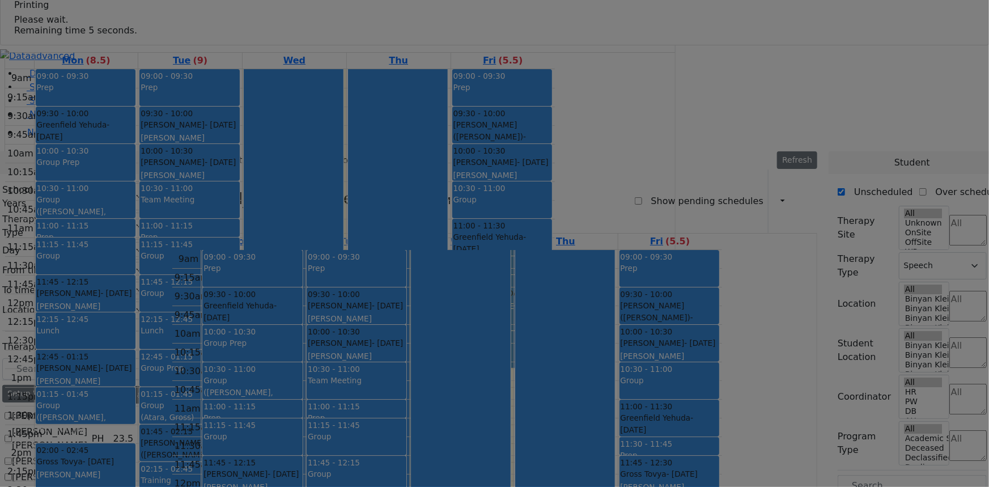
select select "212"
select select "3"
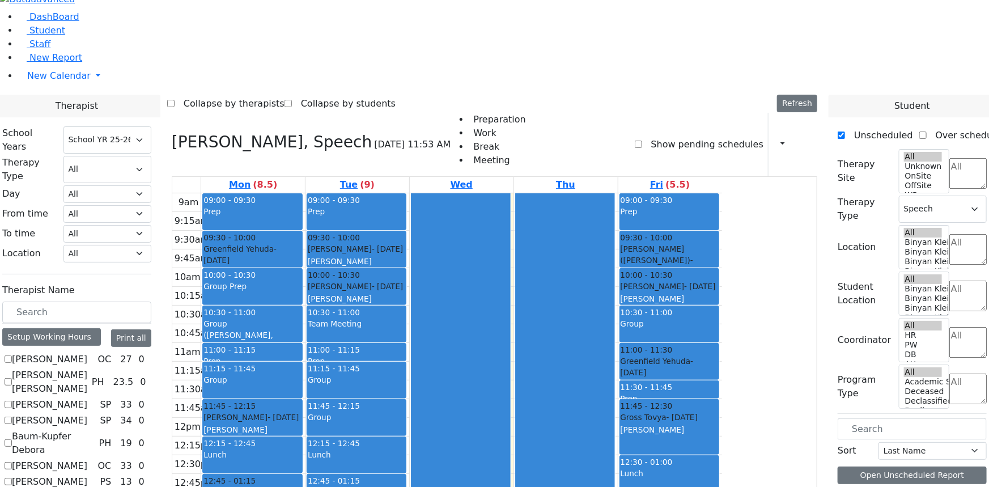
checkbox input "false"
select select
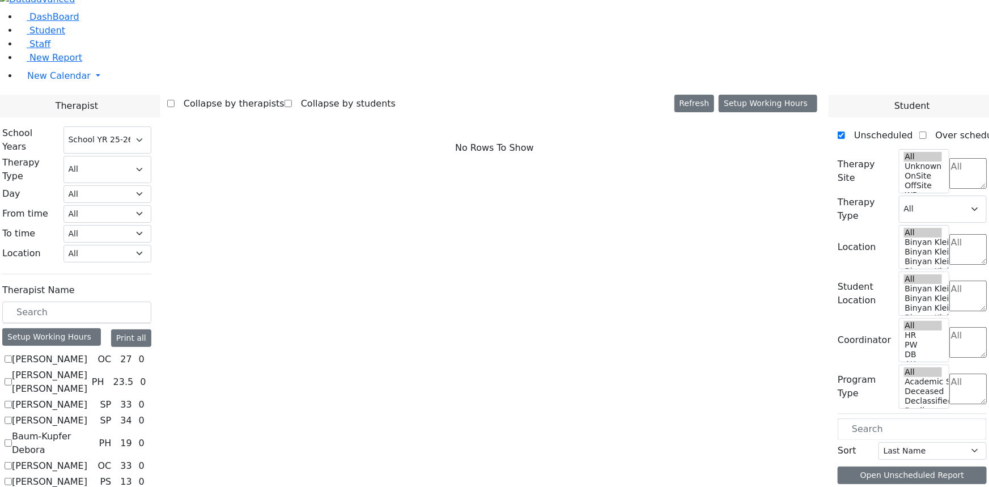
scroll to position [412, 0]
checkbox input "true"
select select "3"
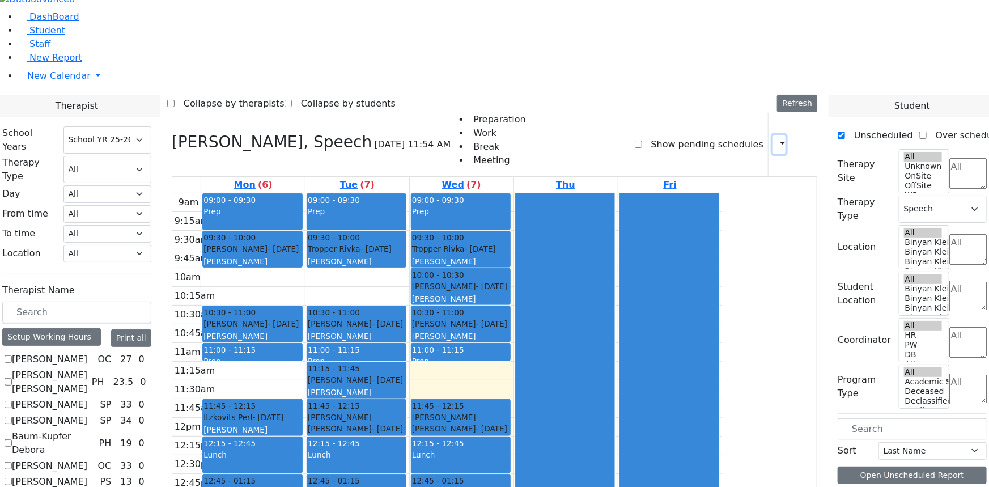
click at [776, 139] on icon "button" at bounding box center [776, 144] width 0 height 11
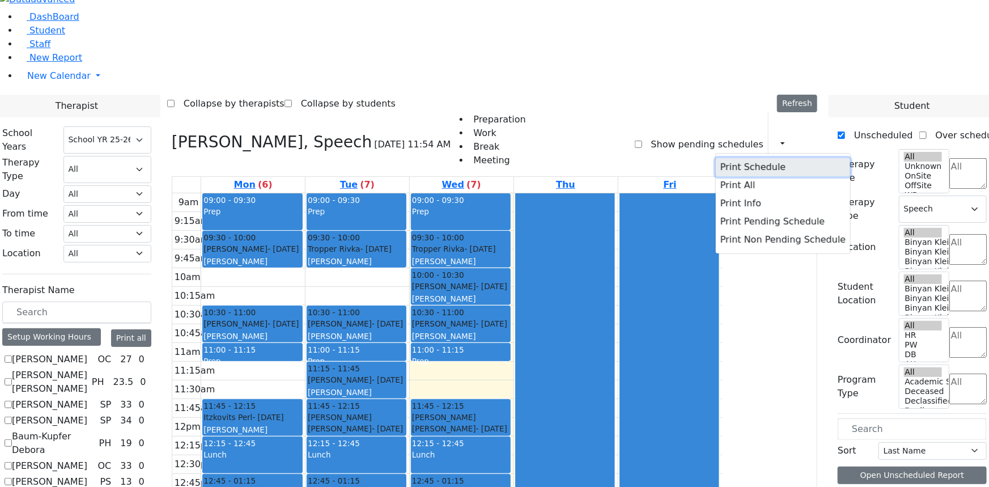
click at [731, 158] on button "Print Schedule" at bounding box center [783, 167] width 134 height 18
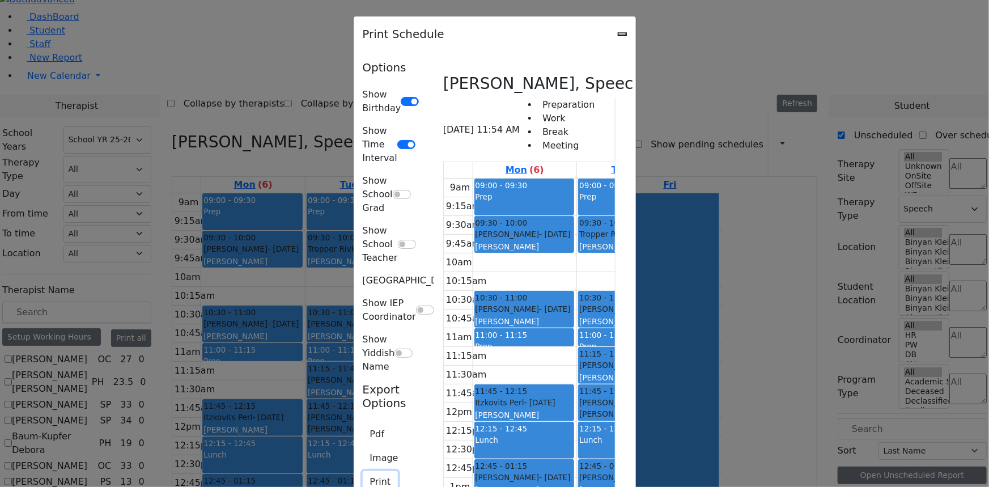
click at [363, 471] on button "Print" at bounding box center [381, 482] width 36 height 22
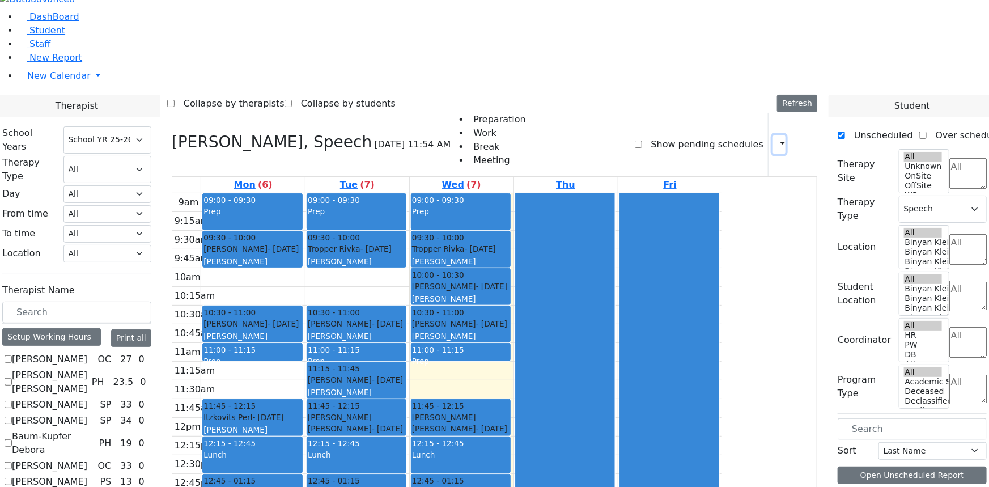
drag, startPoint x: 761, startPoint y: 30, endPoint x: 752, endPoint y: 40, distance: 12.8
click at [776, 139] on icon "button" at bounding box center [776, 144] width 0 height 11
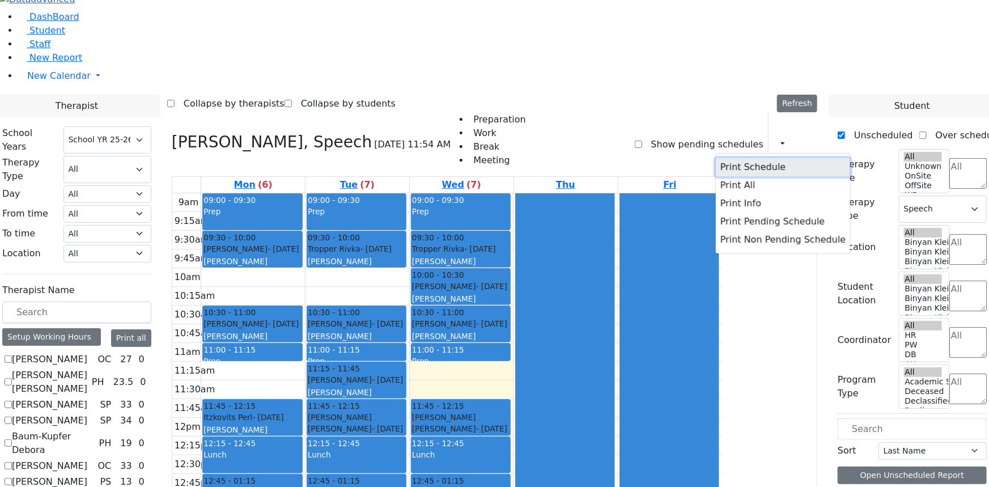
click at [718, 158] on button "Print Schedule" at bounding box center [783, 167] width 134 height 18
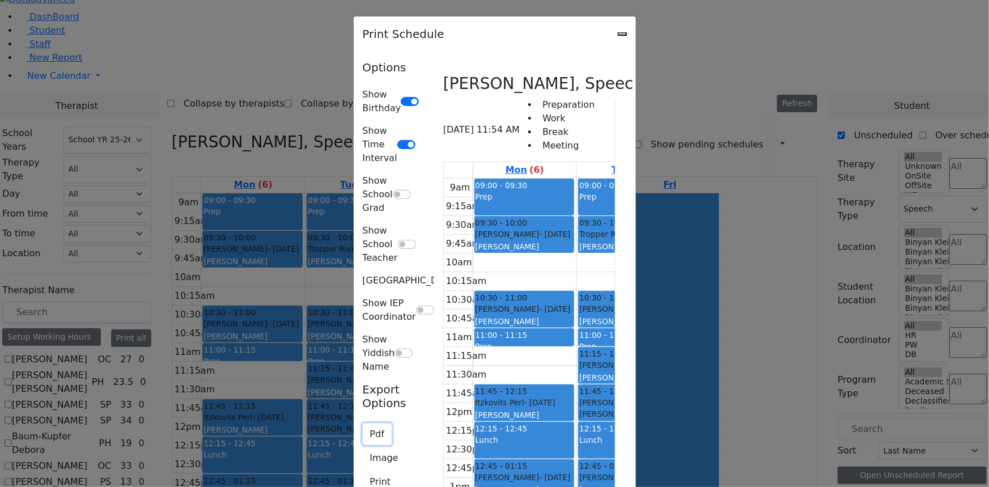
click at [363, 423] on button "Pdf" at bounding box center [377, 434] width 29 height 22
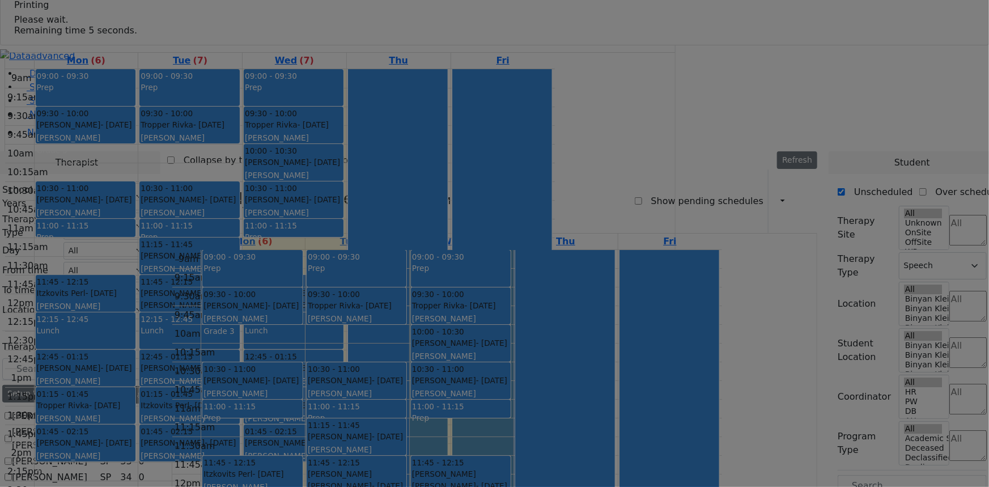
select select "212"
select select "3"
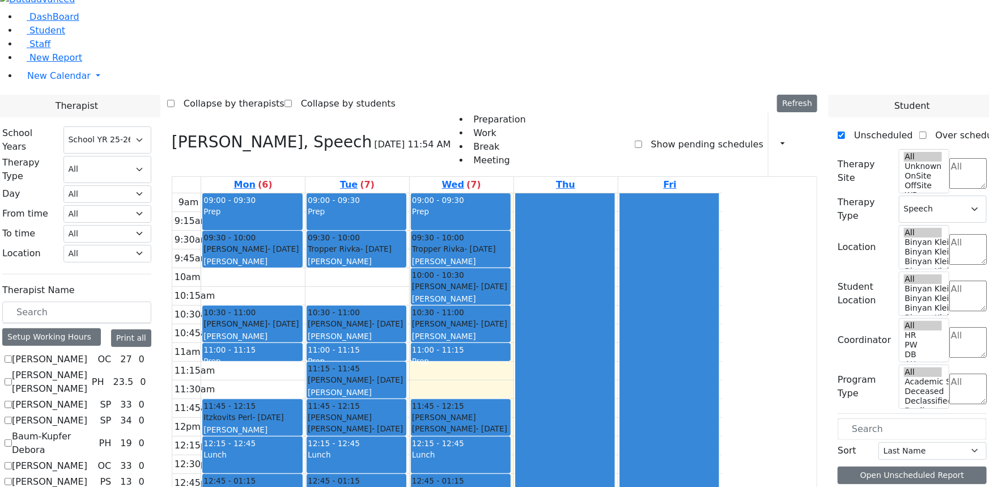
checkbox input "false"
select select
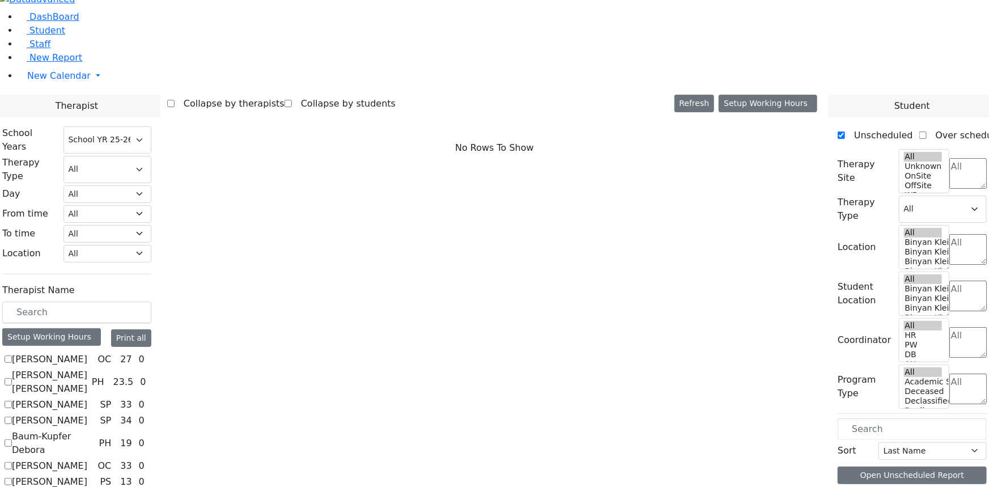
checkbox input "true"
select select "3"
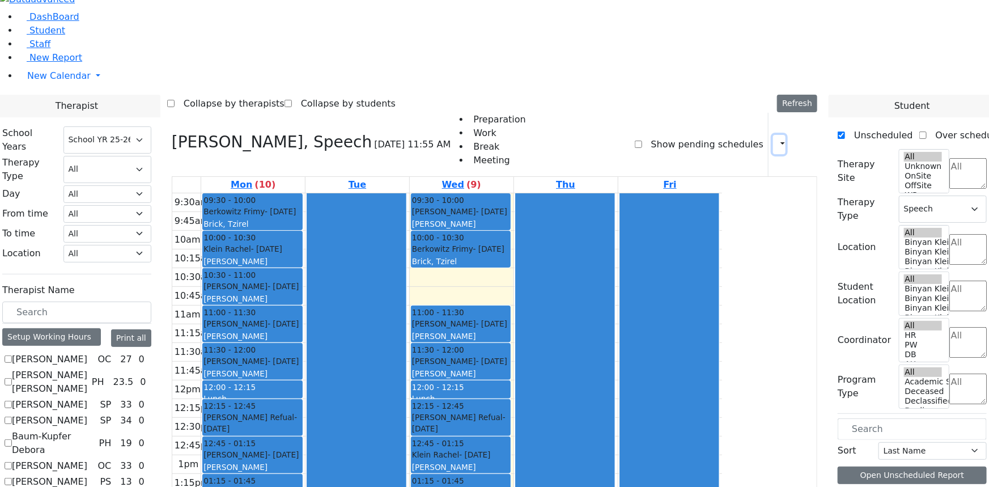
click at [776, 139] on icon "button" at bounding box center [776, 144] width 0 height 11
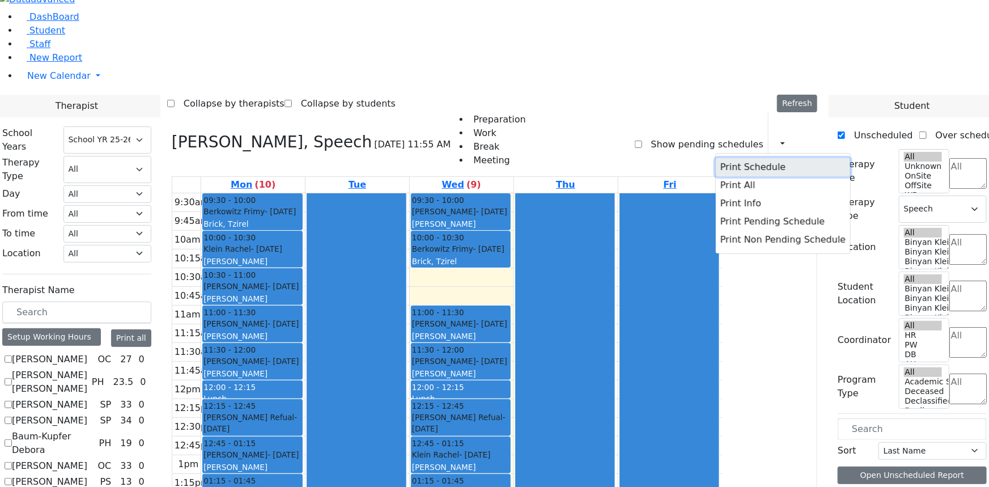
click at [718, 158] on button "Print Schedule" at bounding box center [783, 167] width 134 height 18
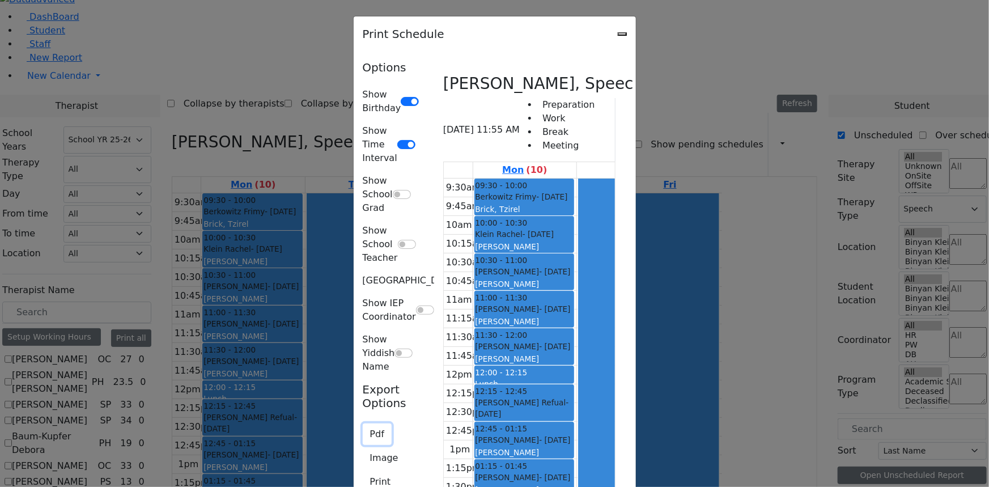
click at [363, 423] on button "Pdf" at bounding box center [377, 434] width 29 height 22
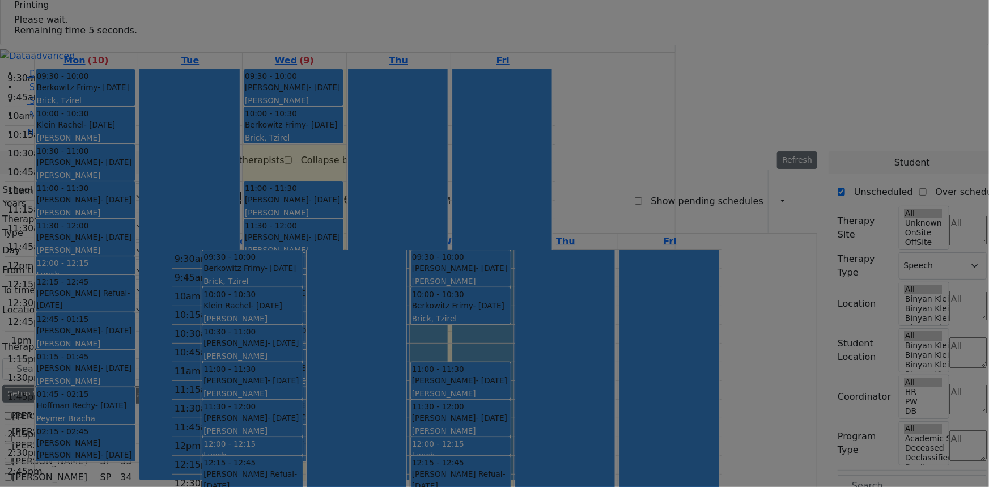
select select "212"
select select "3"
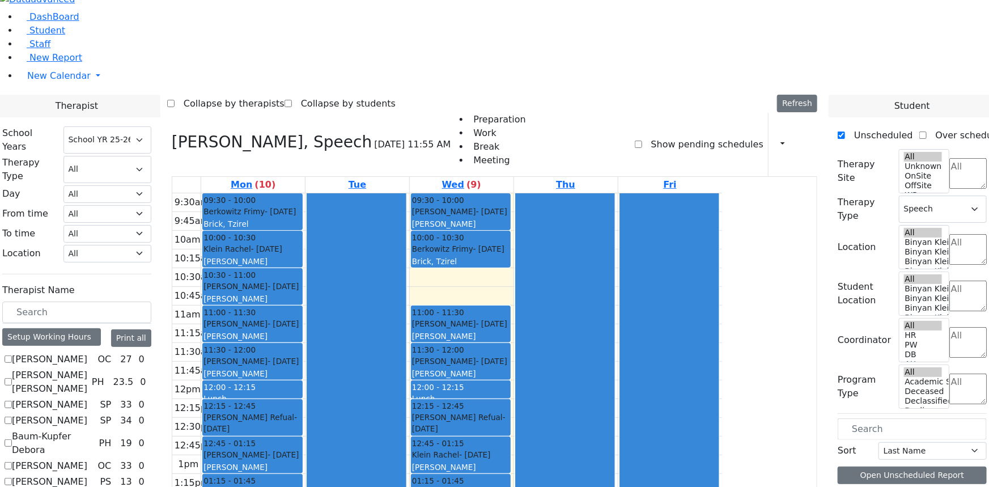
checkbox input "false"
select select
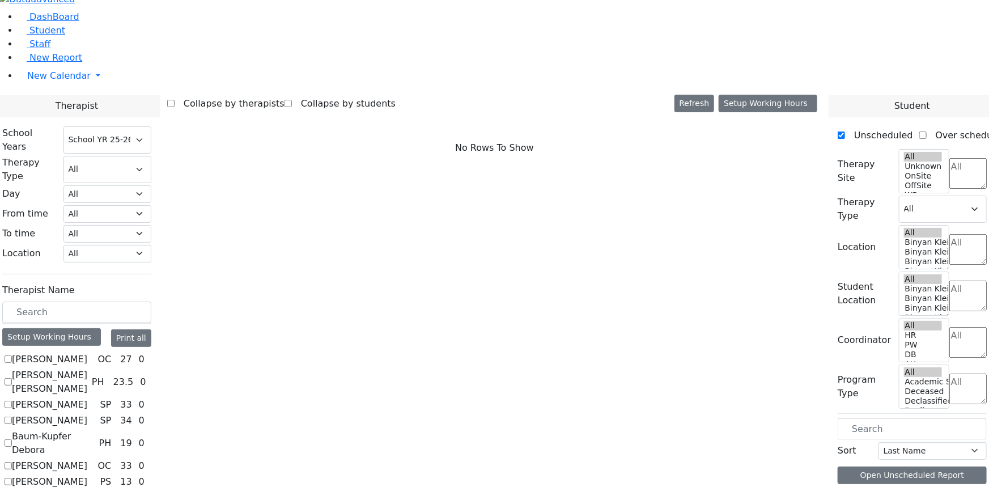
scroll to position [773, 0]
checkbox input "true"
select select "3"
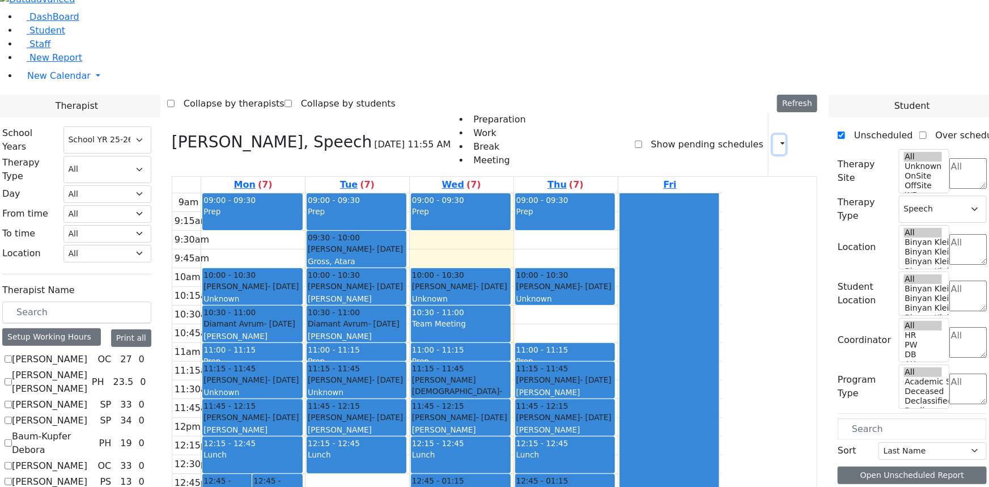
click at [776, 139] on icon "button" at bounding box center [776, 144] width 0 height 11
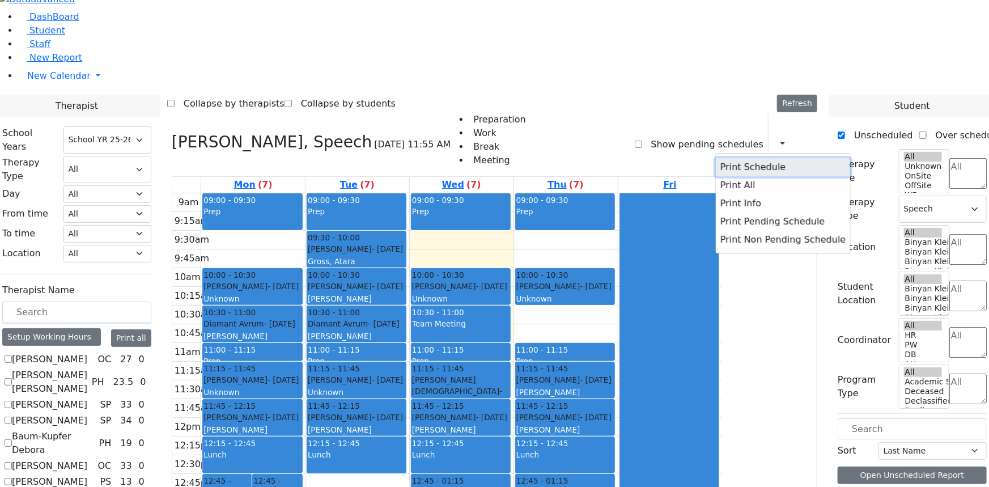
click at [716, 158] on button "Print Schedule" at bounding box center [783, 167] width 134 height 18
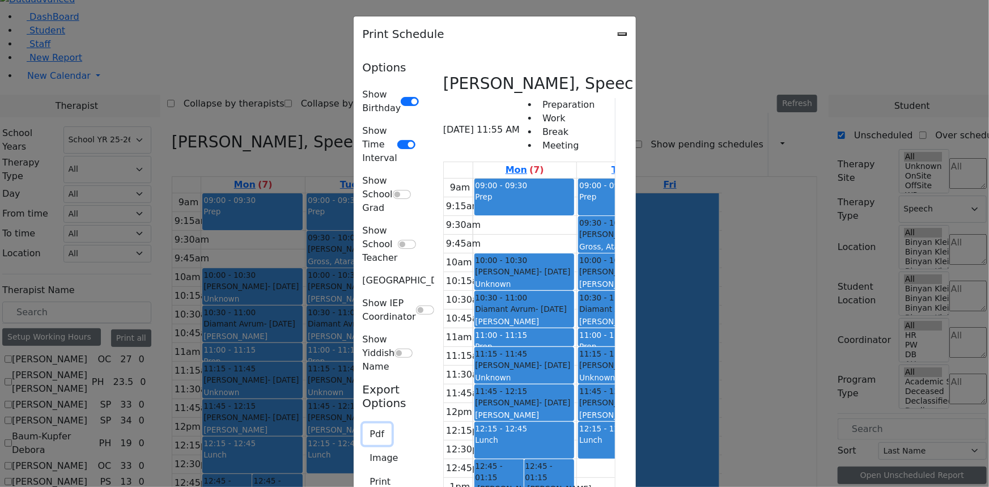
click at [363, 423] on button "Pdf" at bounding box center [377, 434] width 29 height 22
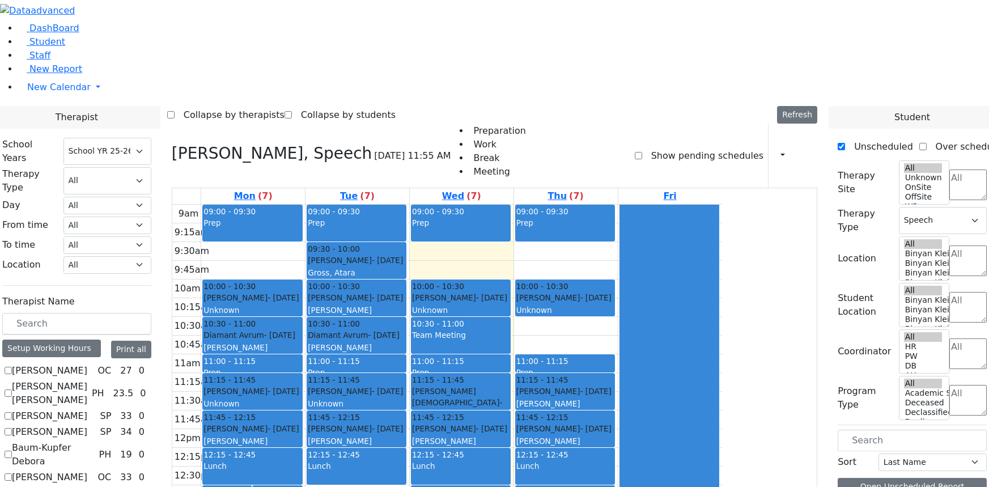
select select "212"
select select "3"
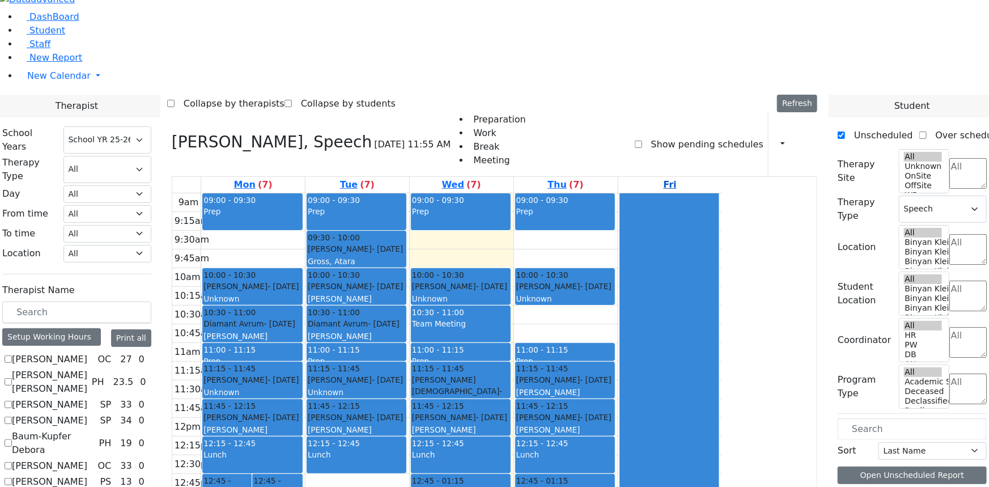
scroll to position [773, 0]
click at [776, 139] on icon "button" at bounding box center [776, 144] width 0 height 11
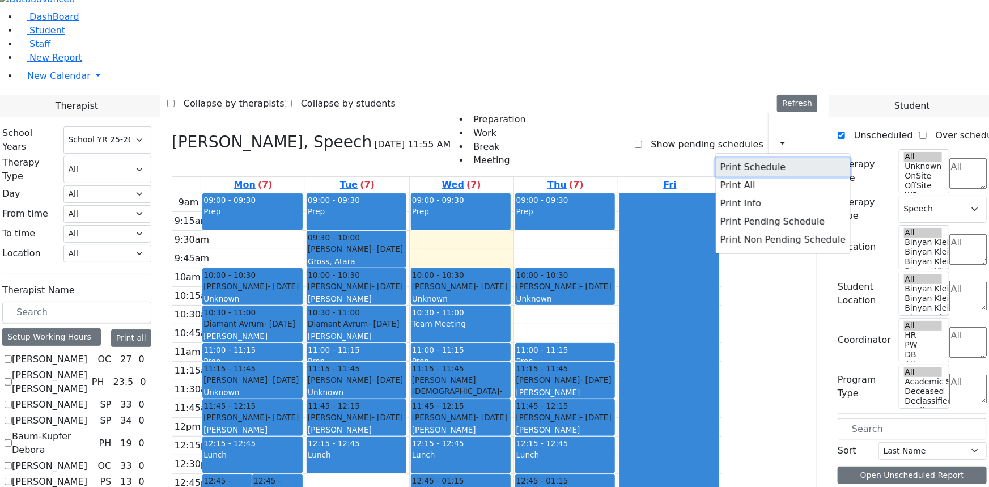
click at [745, 158] on button "Print Schedule" at bounding box center [783, 167] width 134 height 18
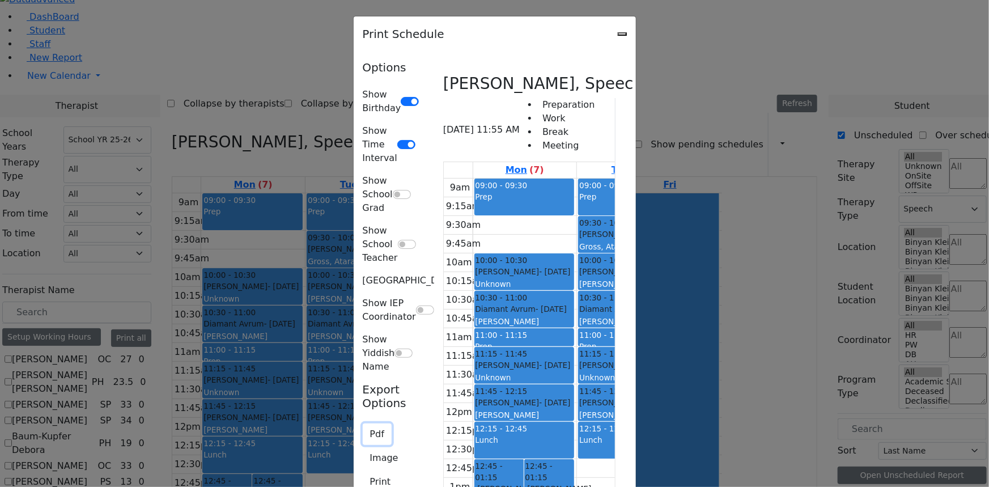
click at [363, 423] on button "Pdf" at bounding box center [377, 434] width 29 height 22
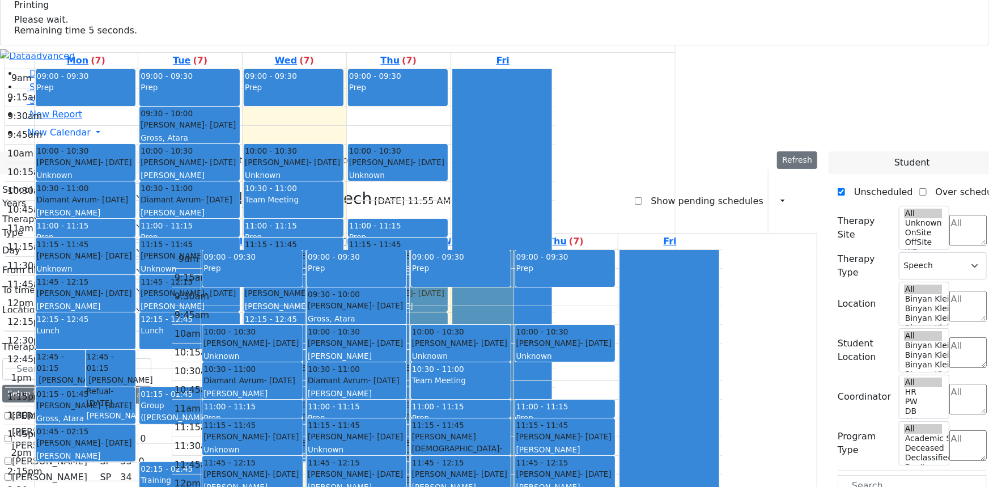
select select "212"
select select "3"
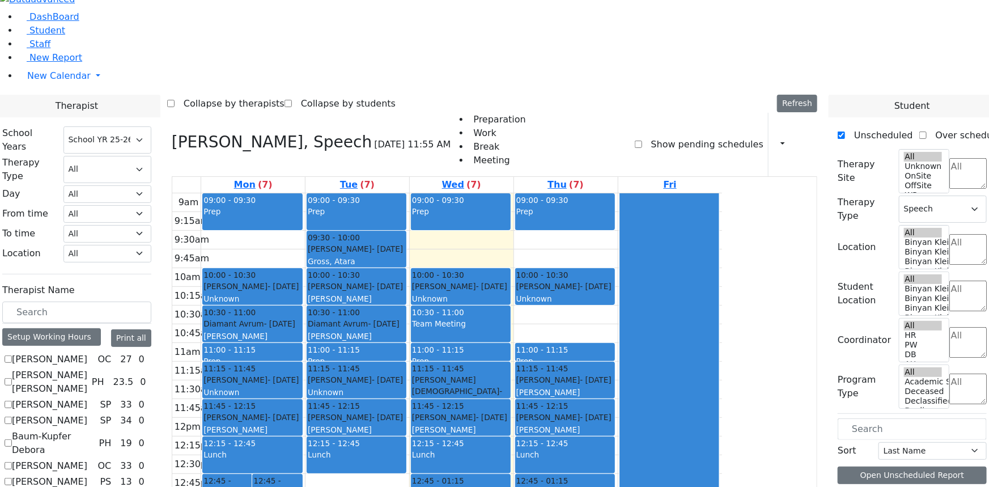
checkbox input "false"
select select
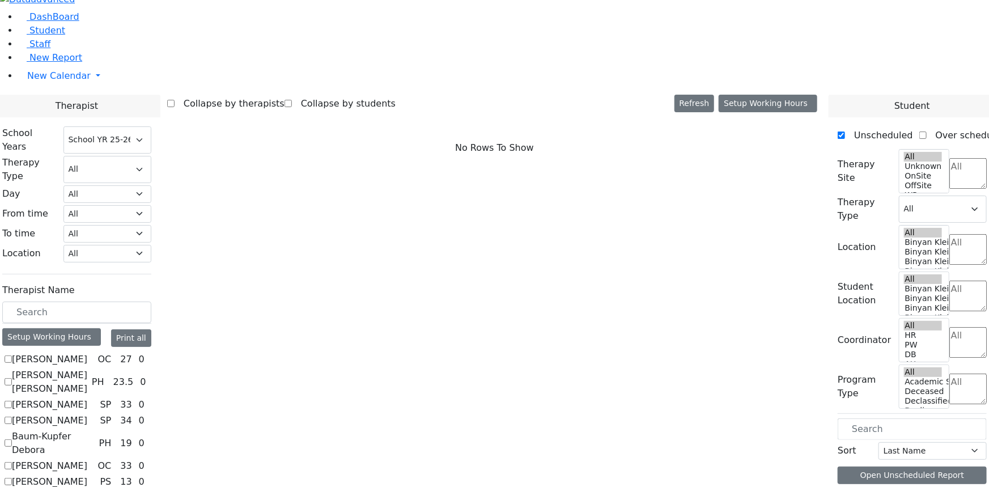
scroll to position [0, 0]
click at [87, 353] on label "[PERSON_NAME]" at bounding box center [49, 360] width 75 height 14
click at [12, 355] on input "[PERSON_NAME]" at bounding box center [8, 358] width 7 height 7
checkbox input "true"
select select "1"
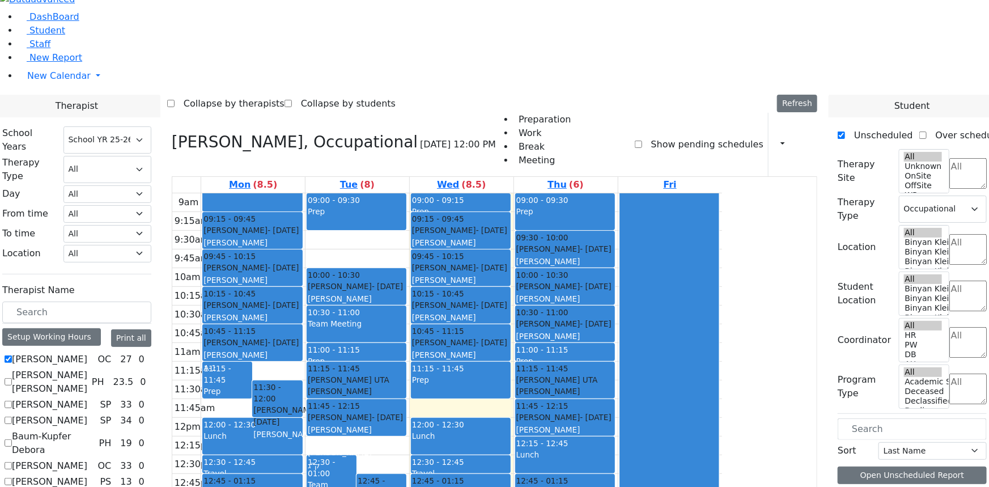
click at [87, 353] on label "[PERSON_NAME]" at bounding box center [49, 360] width 75 height 14
click at [12, 355] on input "[PERSON_NAME]" at bounding box center [8, 358] width 7 height 7
checkbox input "false"
select select
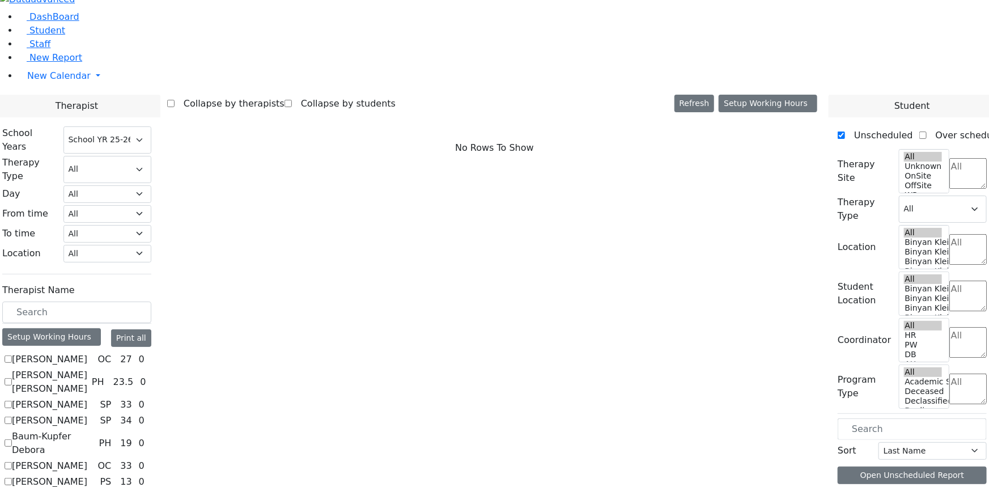
click at [87, 353] on label "[PERSON_NAME]" at bounding box center [49, 360] width 75 height 14
click at [12, 355] on input "[PERSON_NAME]" at bounding box center [8, 358] width 7 height 7
checkbox input "true"
select select "1"
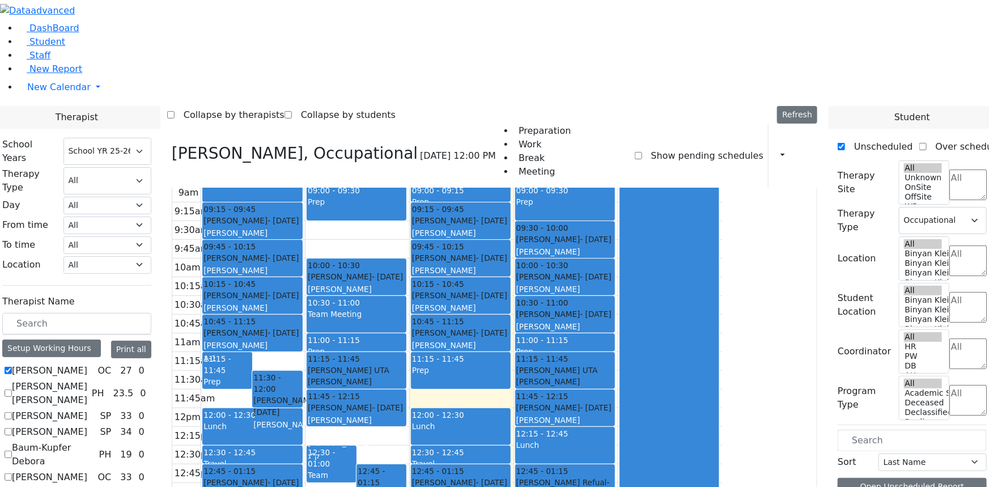
scroll to position [31, 0]
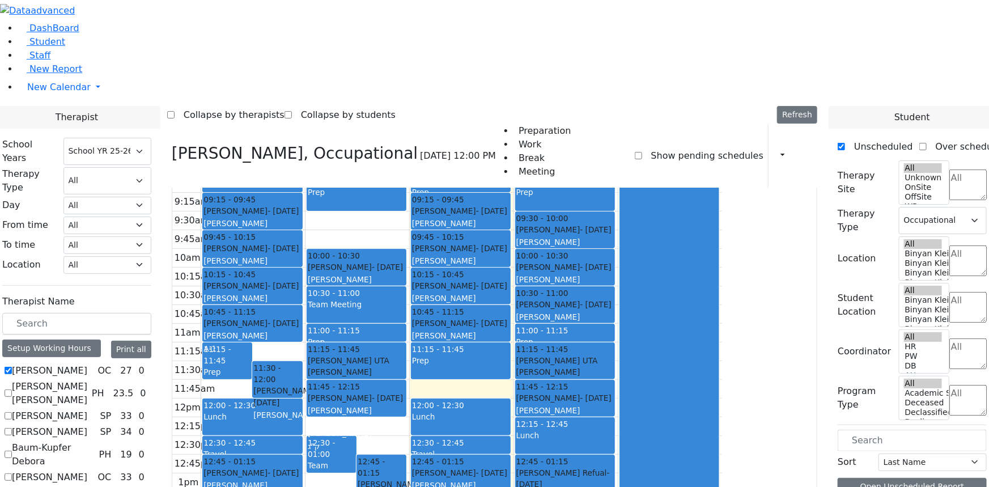
click at [355, 460] on div "Team Meeting" at bounding box center [332, 471] width 48 height 23
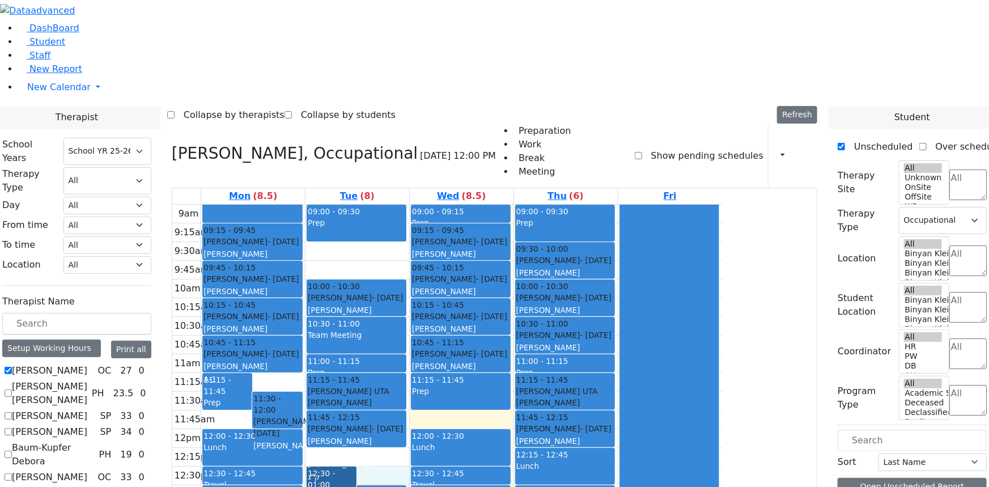
scroll to position [0, 0]
click at [508, 302] on div "9am 9:15am 9:30am 9:45am 10am 10:15am 10:30am 10:45am 11am 11:15am 11:30am 11:4…" at bounding box center [447, 429] width 550 height 449
drag, startPoint x: 488, startPoint y: 364, endPoint x: 479, endPoint y: 443, distance: 79.2
click at [409, 443] on div "12:30 - 01:00 Team Meeting 12:45 - 01:15 Ekstein Refual - 08/12/2013 Gross, Ata…" at bounding box center [357, 429] width 104 height 449
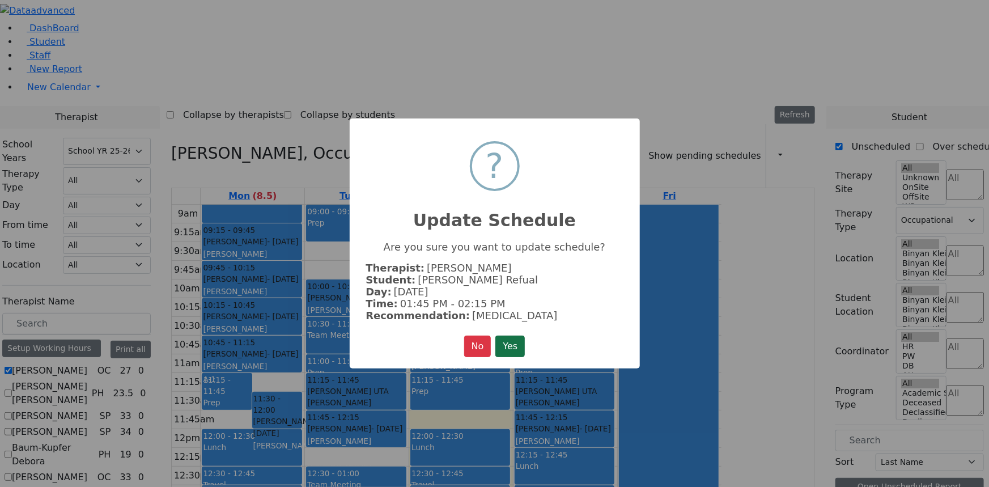
click at [507, 346] on button "Yes" at bounding box center [509, 347] width 29 height 22
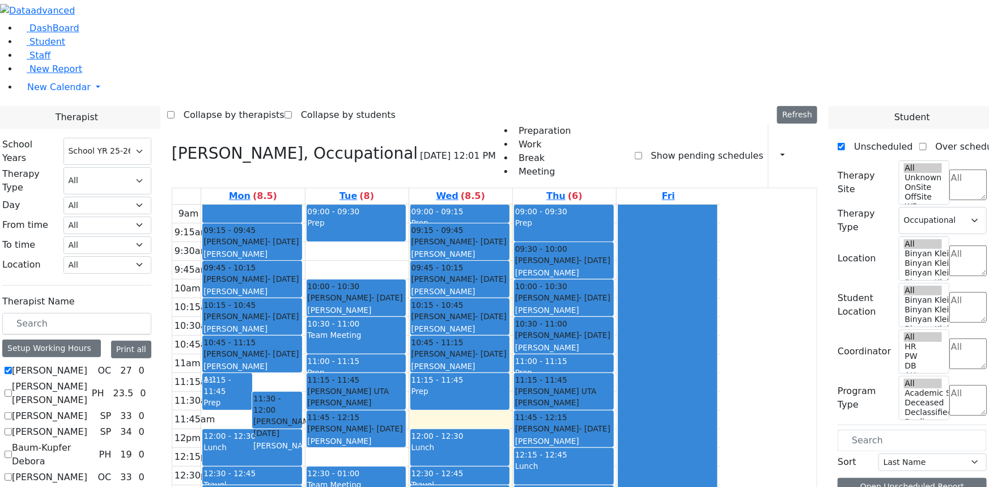
scroll to position [154, 0]
checkbox input "true"
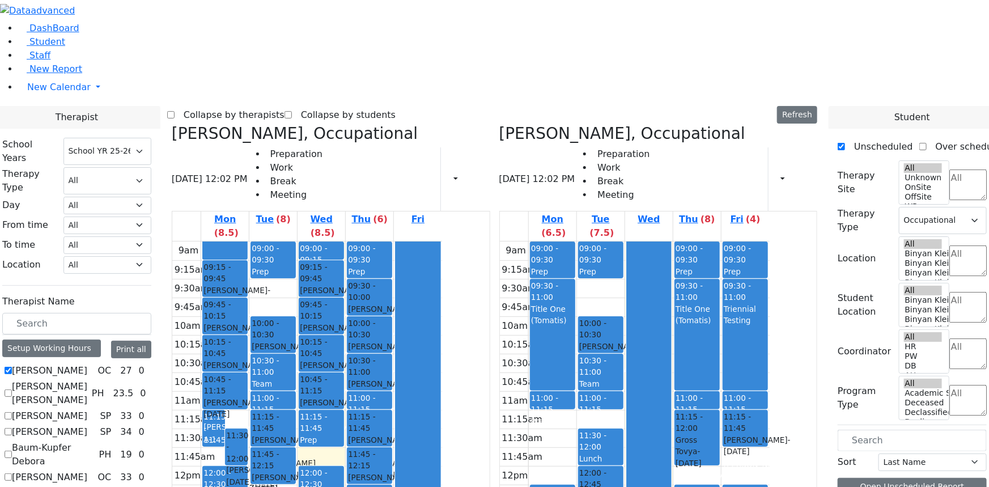
scroll to position [0, 0]
click at [87, 364] on label "[PERSON_NAME]" at bounding box center [49, 371] width 75 height 14
click at [12, 367] on input "[PERSON_NAME]" at bounding box center [8, 370] width 7 height 7
checkbox input "false"
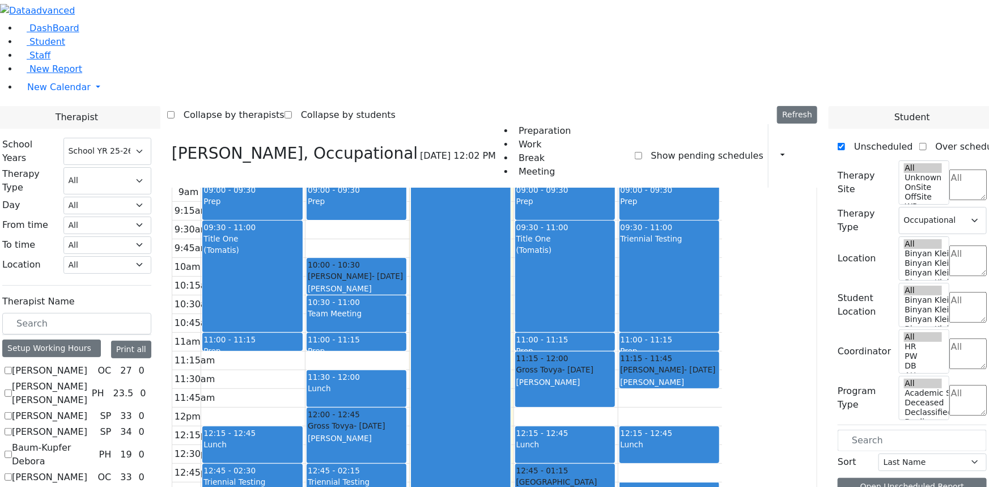
scroll to position [31, 0]
